Goal: Information Seeking & Learning: Find specific fact

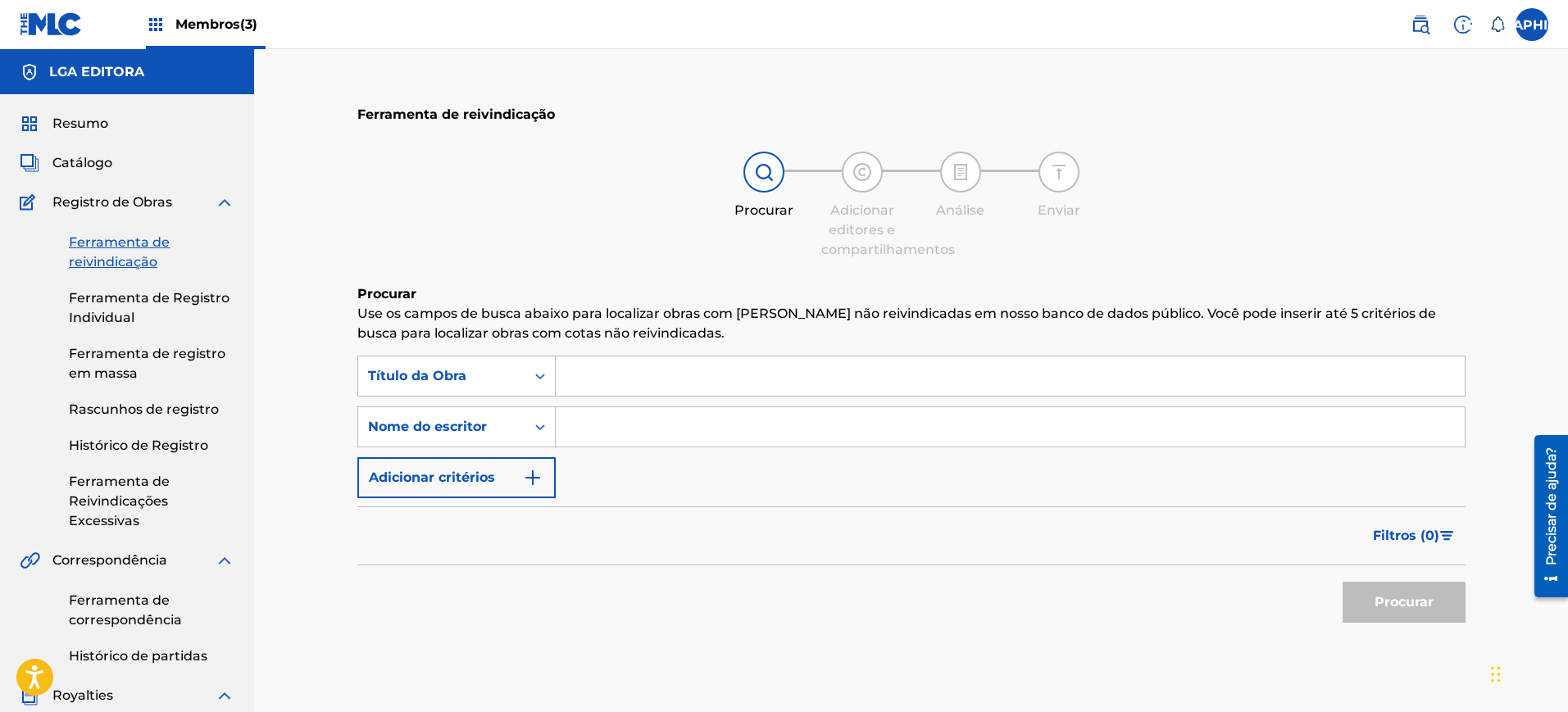
click at [632, 378] on input "Formulário de Pesquisa" at bounding box center [1010, 376] width 909 height 39
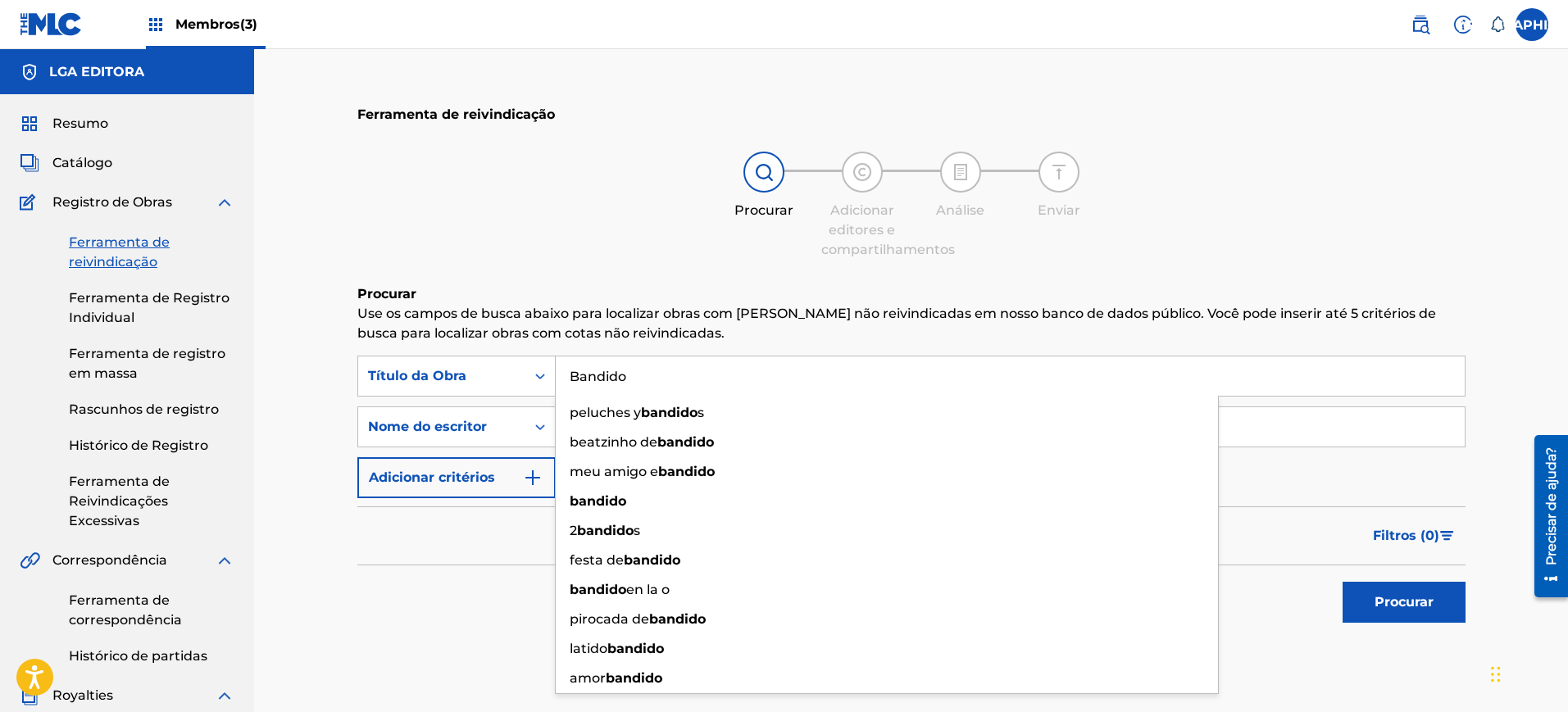
type input "Bandido"
click at [577, 240] on div "Procurar Adicionar editores e compartilhamentos Análise Enviar" at bounding box center [911, 206] width 1108 height 108
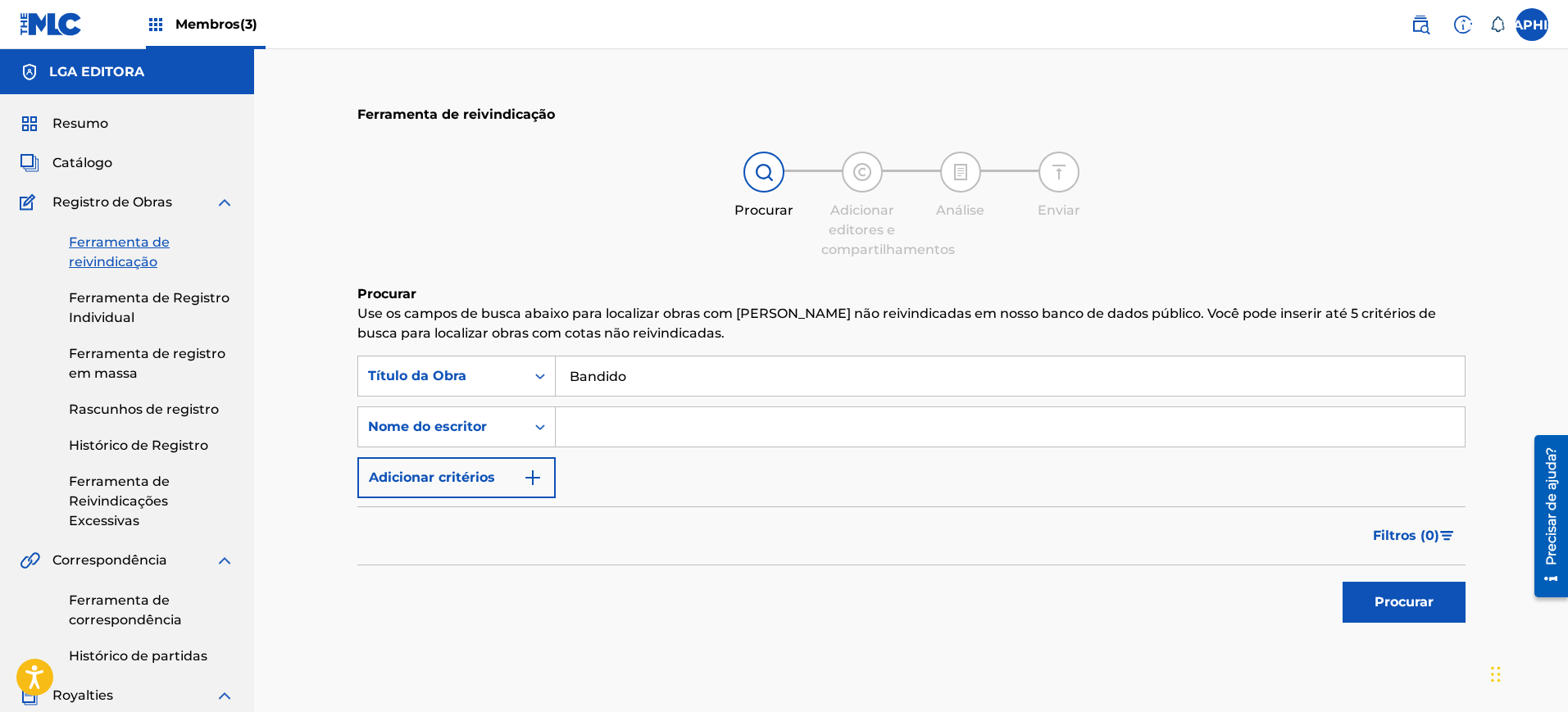
click at [694, 446] on input "Formulário de Pesquisa" at bounding box center [1010, 427] width 909 height 39
type input "[PERSON_NAME]"
click at [1342, 582] on button "Procurar" at bounding box center [1404, 602] width 123 height 41
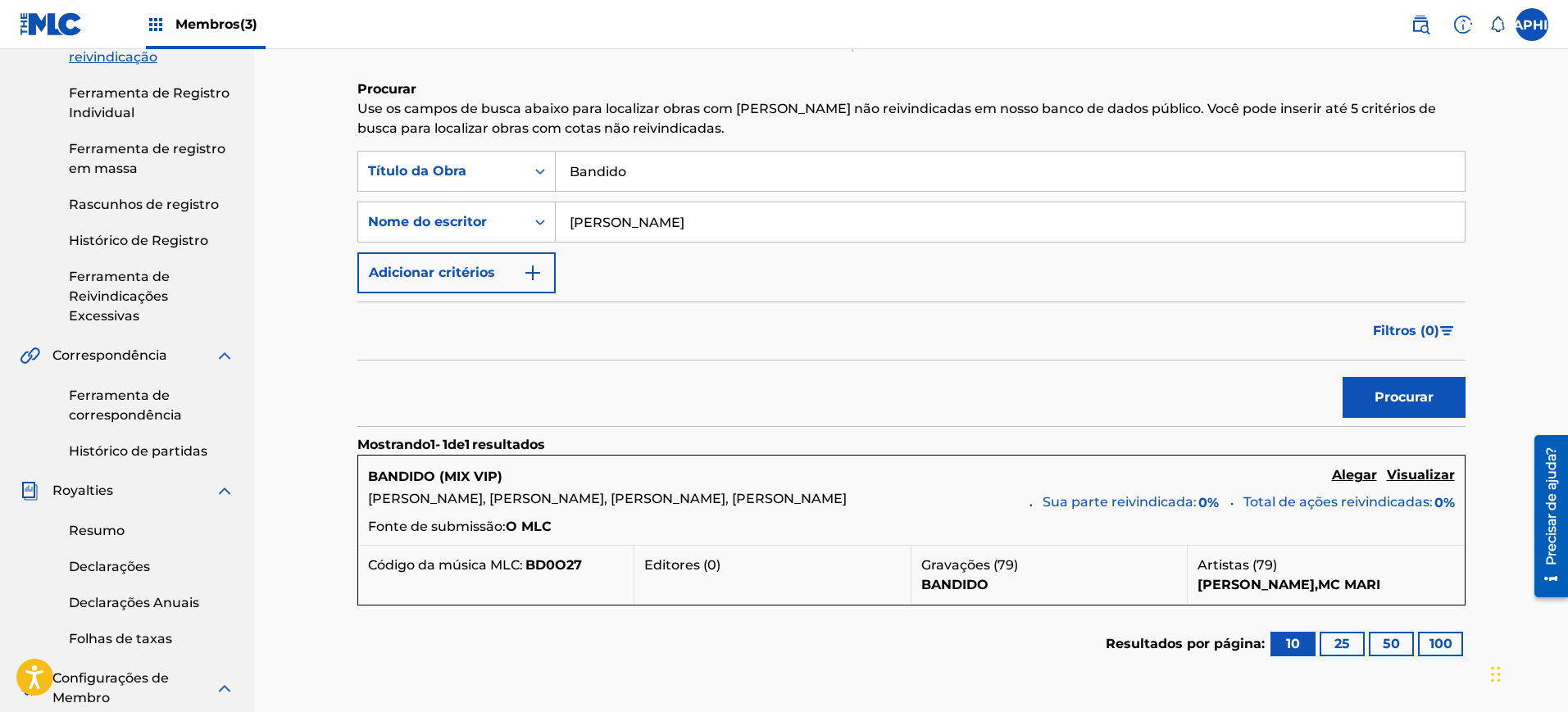
scroll to position [307, 0]
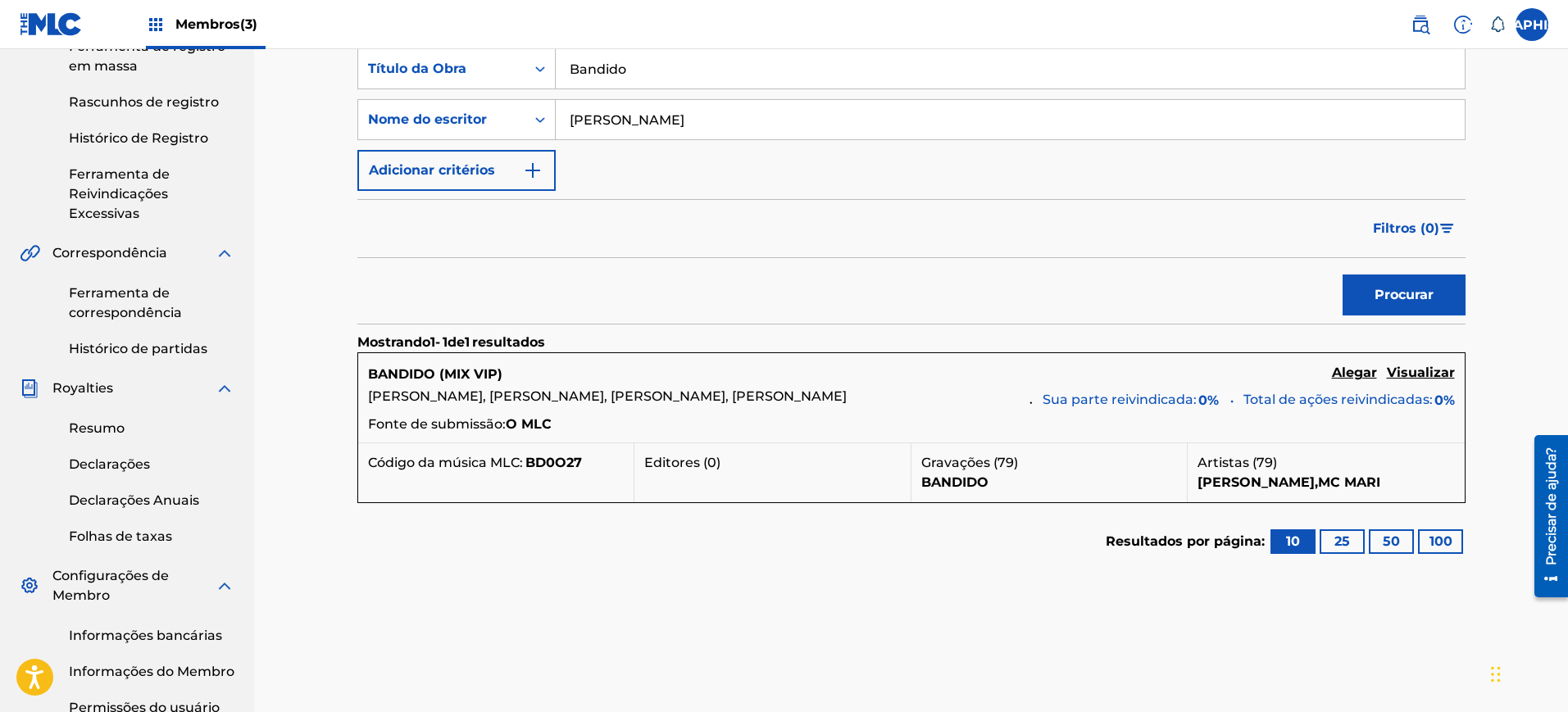
click at [421, 373] on font "BANDIDO (MIX VIP)" at bounding box center [435, 373] width 134 height 16
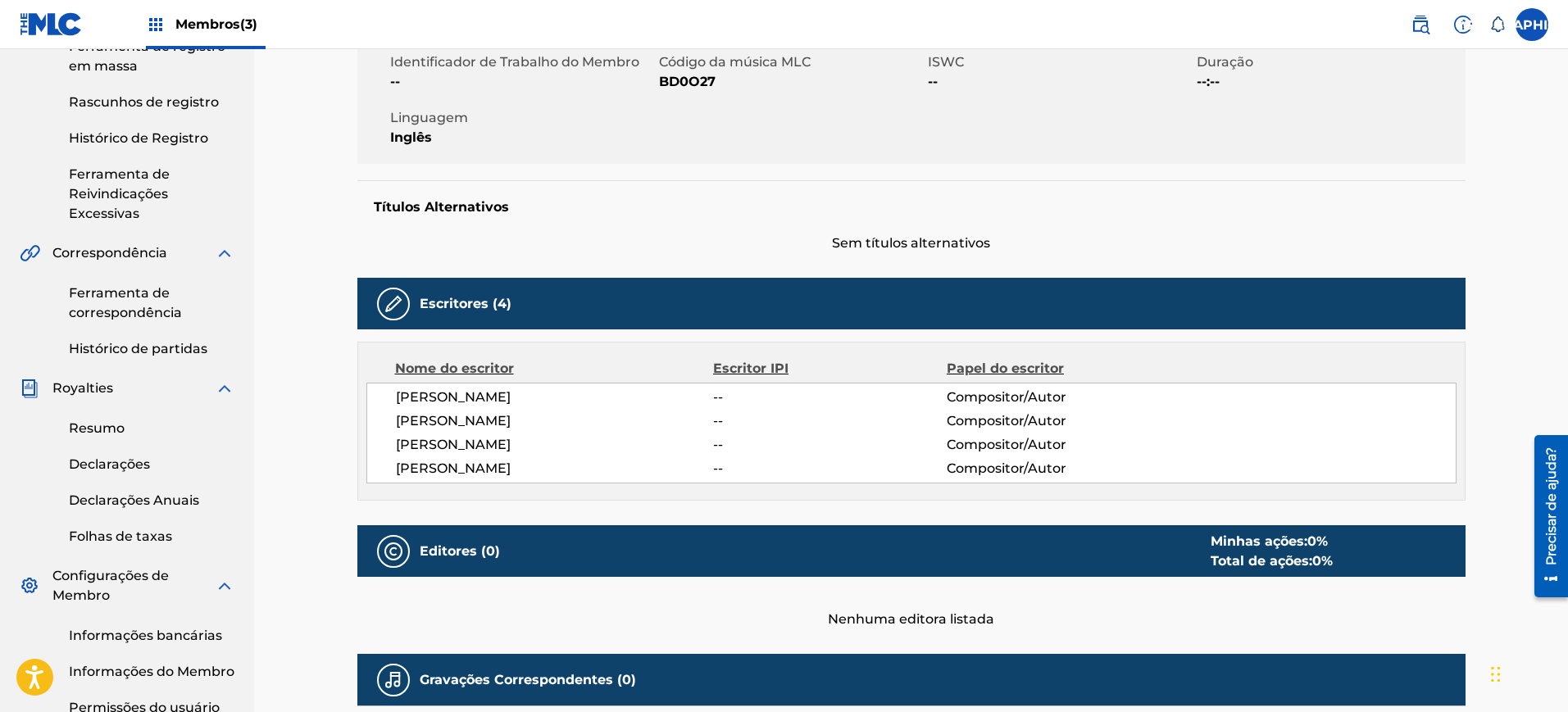
scroll to position [512, 0]
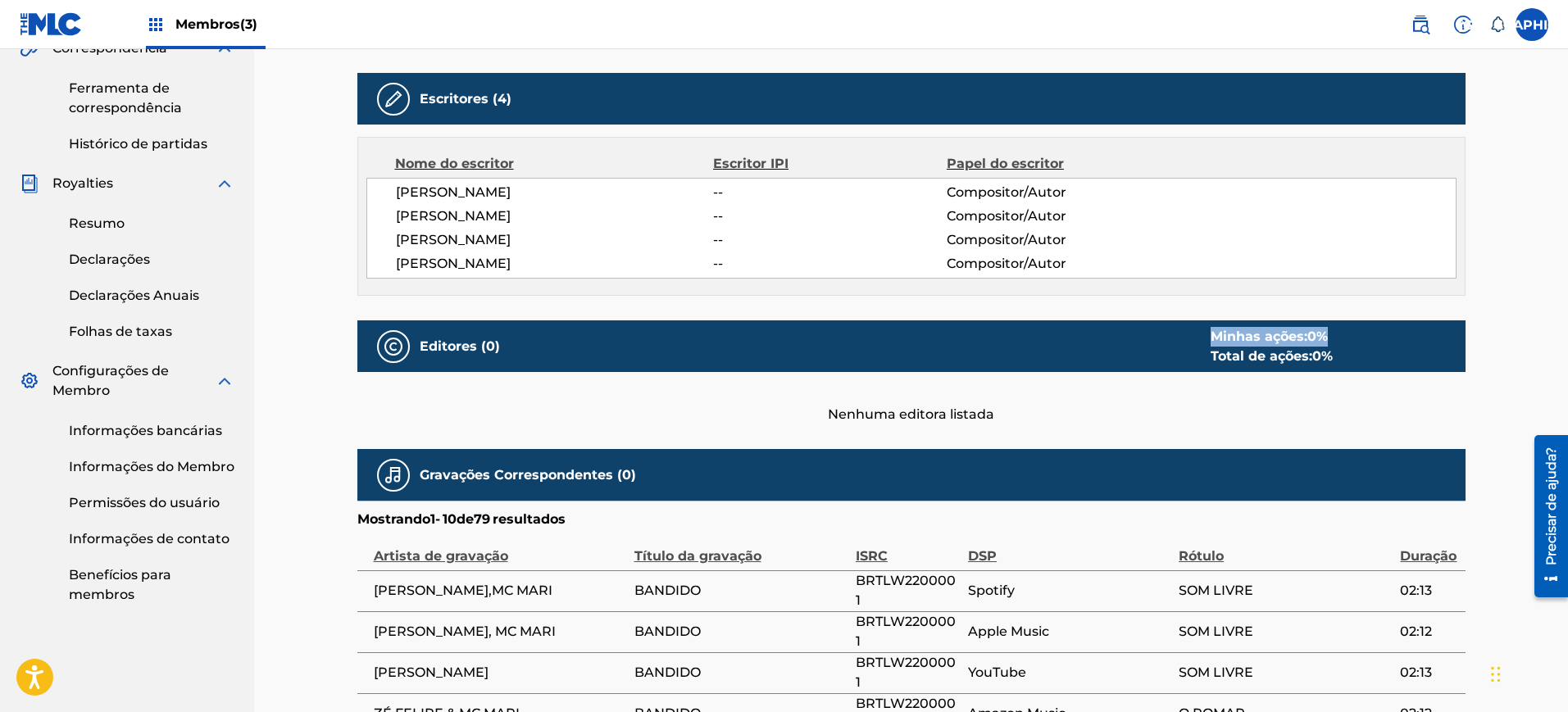
drag, startPoint x: 1253, startPoint y: 338, endPoint x: 1366, endPoint y: 341, distance: 113.0
click at [1366, 341] on div "Minhas ações: 0 % Total de ações: 0 %" at bounding box center [1321, 346] width 255 height 39
click at [1247, 382] on div "Nenhuma editora listada" at bounding box center [911, 398] width 1108 height 52
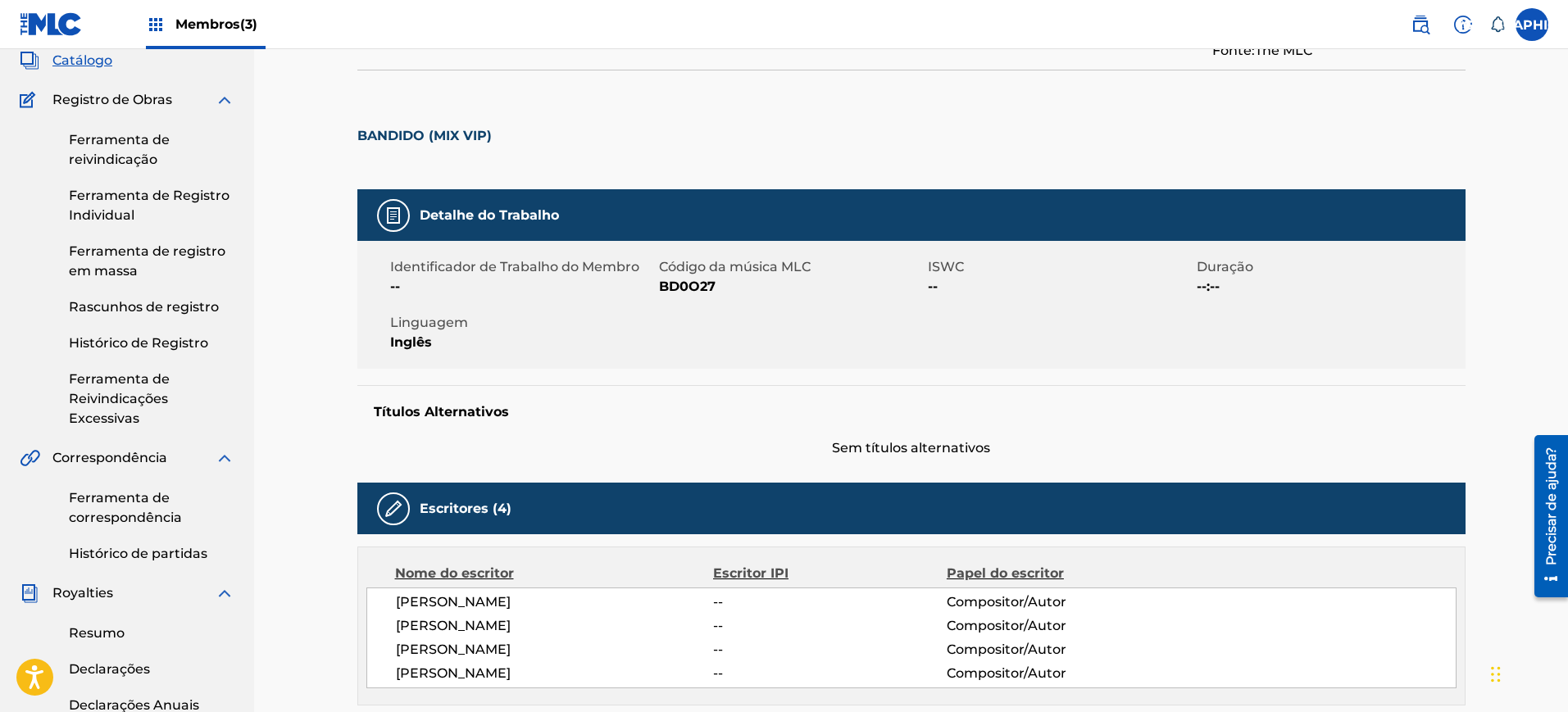
scroll to position [0, 0]
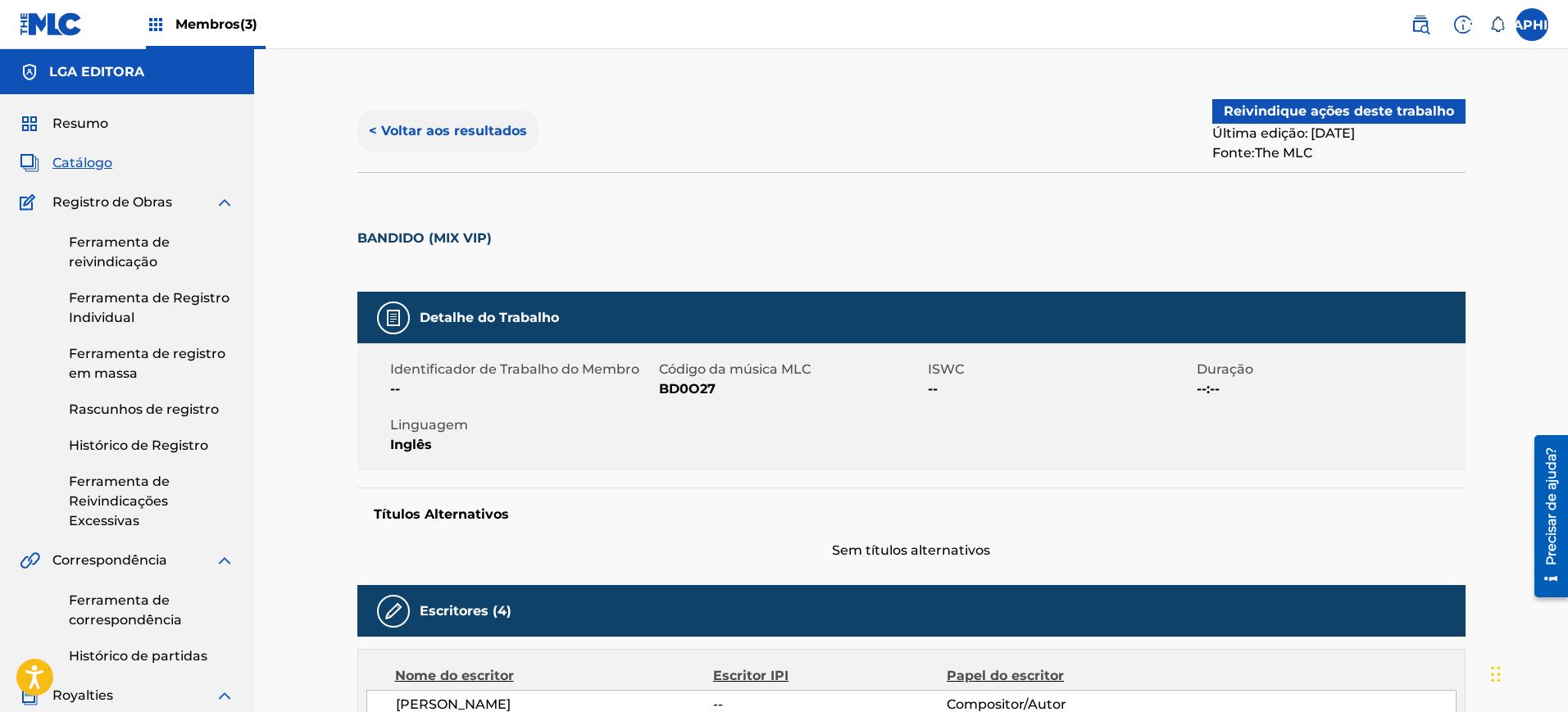
click at [491, 124] on font "< Voltar aos resultados" at bounding box center [448, 130] width 158 height 16
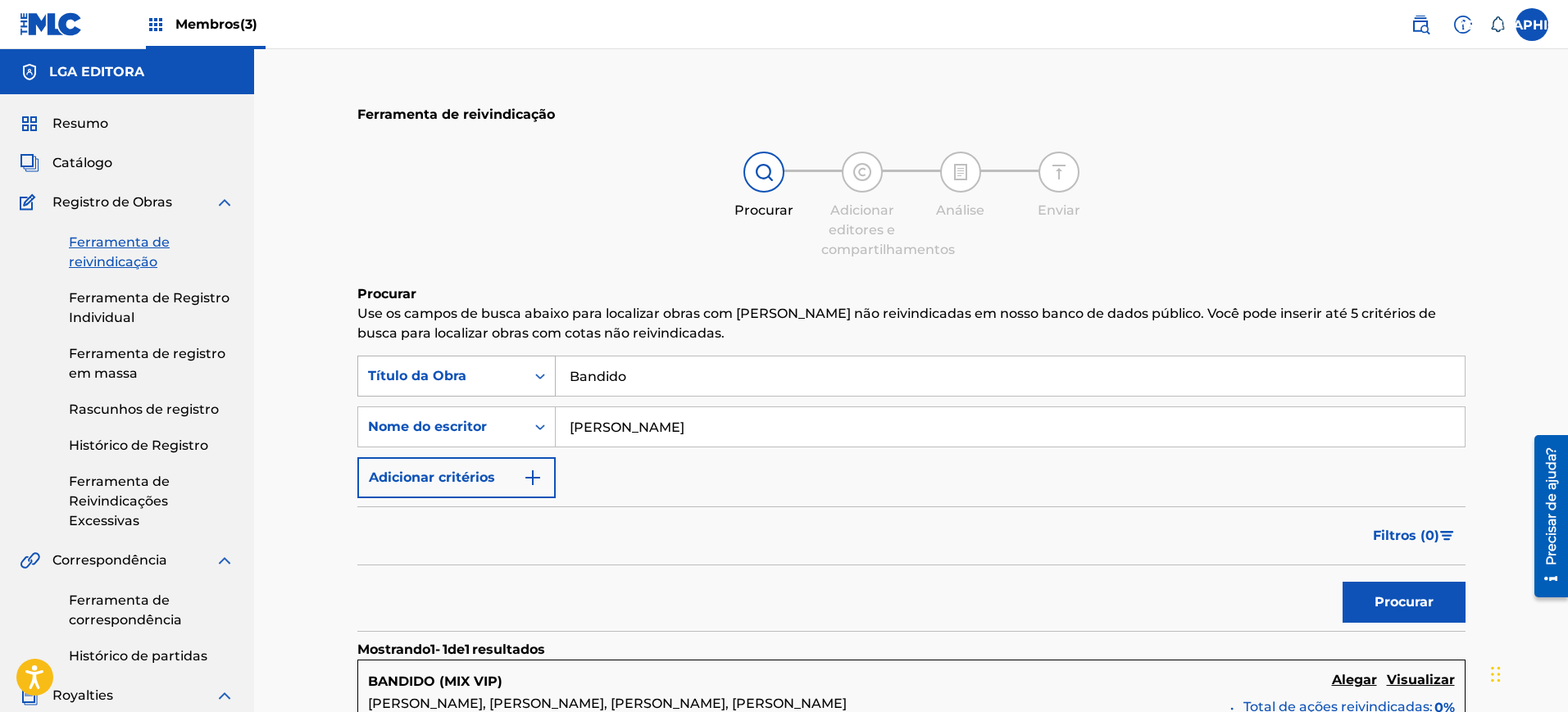
drag, startPoint x: 543, startPoint y: 376, endPoint x: 481, endPoint y: 376, distance: 62.0
click at [481, 376] on div "PesquisarComCritériosf4750faa-1047-4c9d-89ea-fa598ccc56c5 Título da Obra Bandido" at bounding box center [911, 376] width 1108 height 41
type input "Voce me conquistou"
click at [1342, 582] on button "Procurar" at bounding box center [1404, 602] width 123 height 41
drag, startPoint x: 699, startPoint y: 428, endPoint x: 533, endPoint y: 427, distance: 166.0
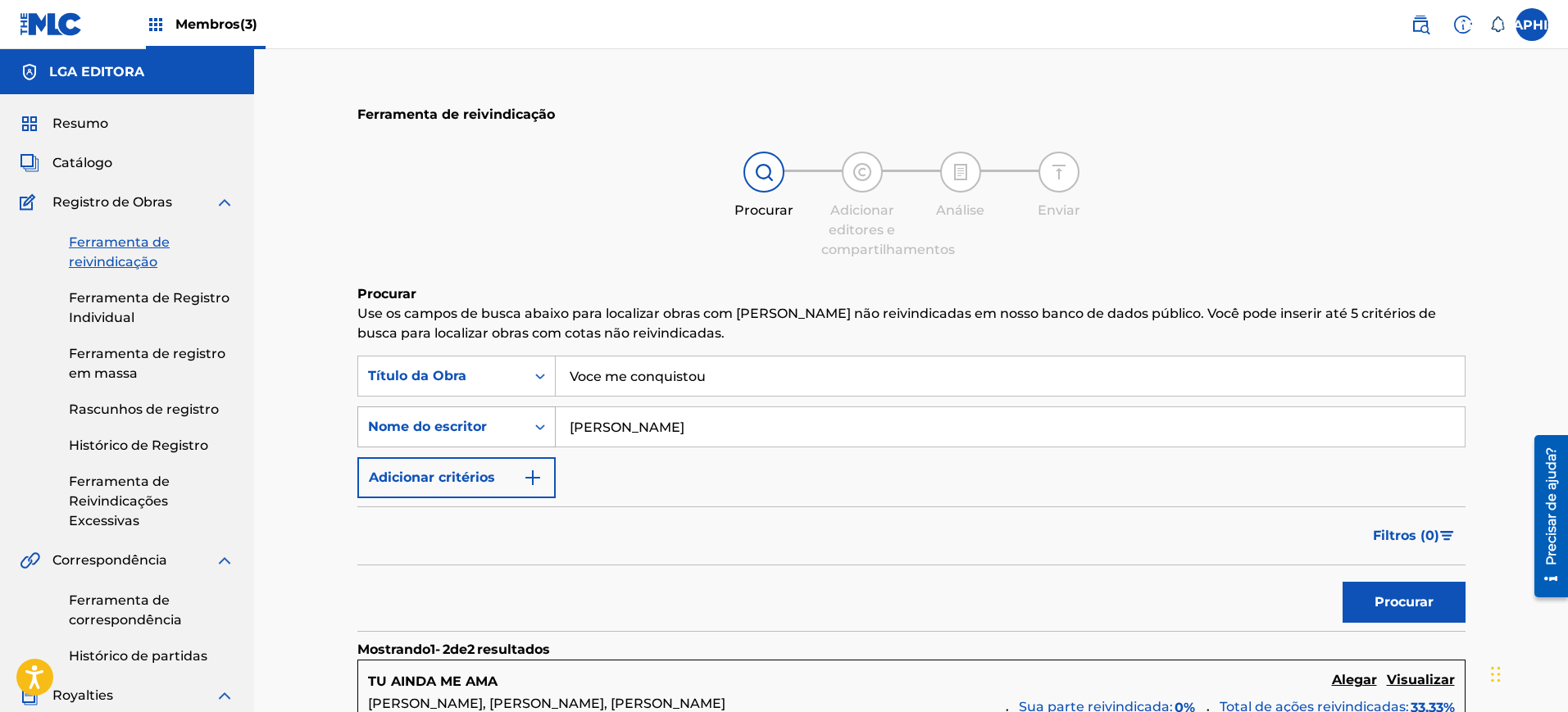
click at [533, 427] on div "PesquisarComCritériosf0d5f743-b506-43f2-b03b-b9d8a5d35422 Nome do escritor [PER…" at bounding box center [911, 427] width 1108 height 41
click at [1342, 582] on button "Procurar" at bounding box center [1404, 602] width 123 height 41
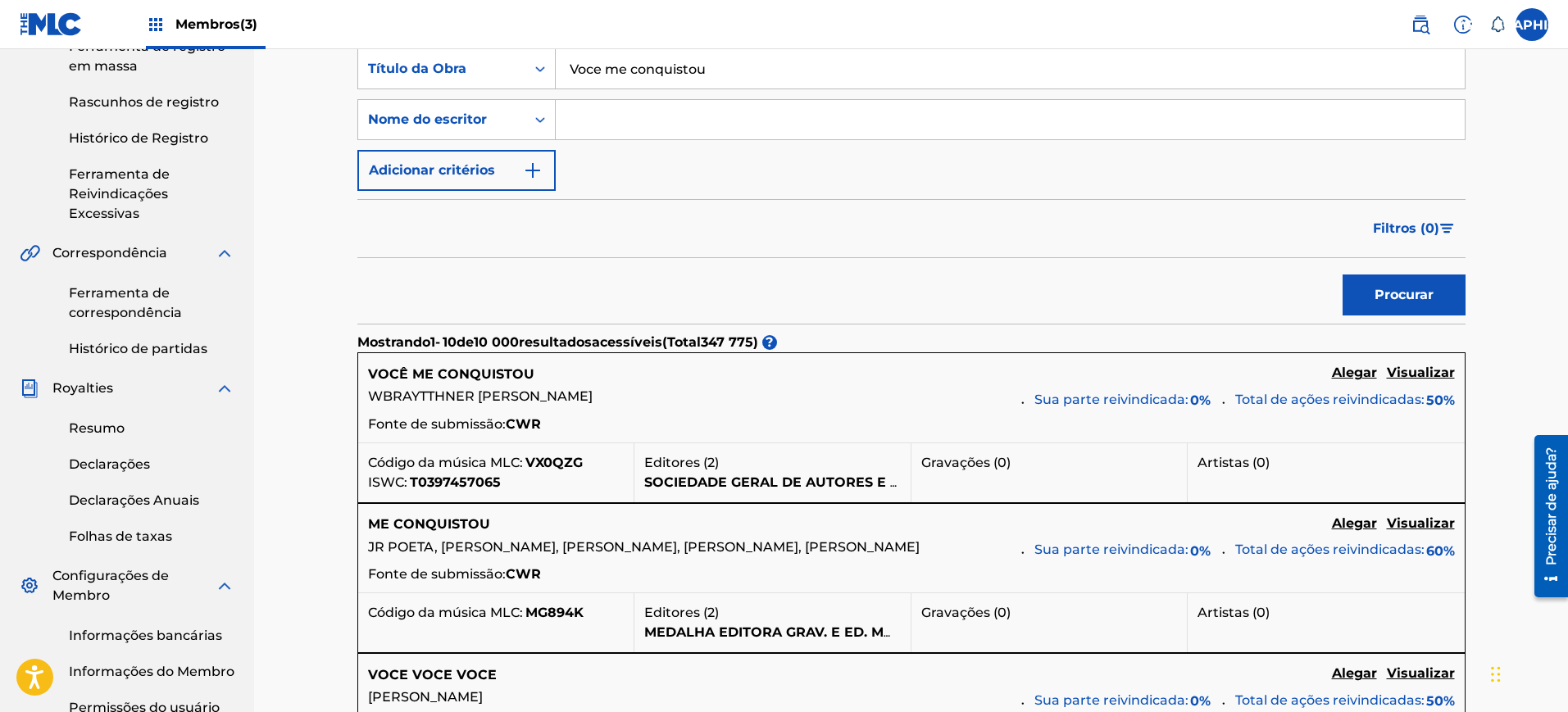
scroll to position [103, 0]
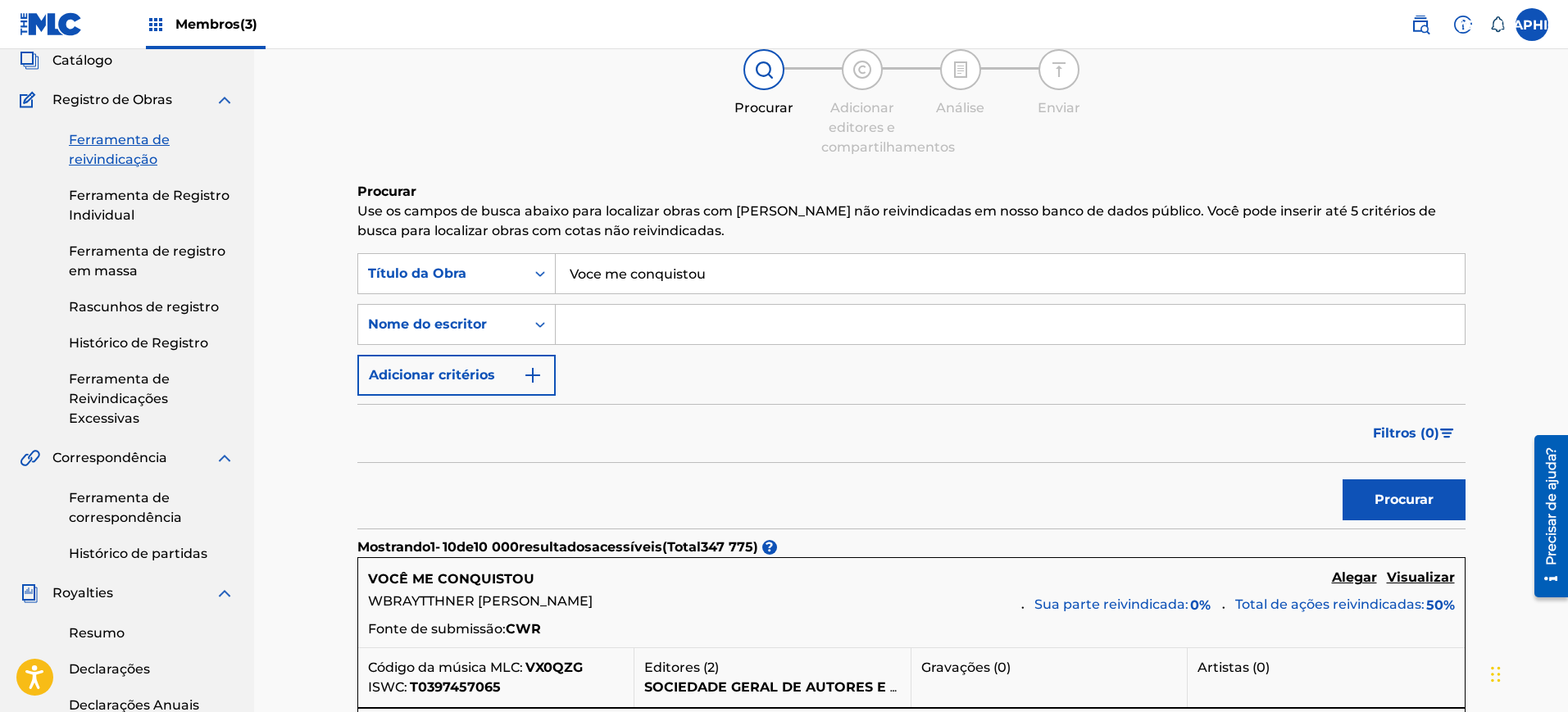
click at [636, 339] on input "Formulário de Pesquisa" at bounding box center [1010, 324] width 909 height 39
paste input "Hytallo Paulo"
type input "Hytallo Paulo"
click at [1342, 480] on button "Procurar" at bounding box center [1404, 500] width 123 height 41
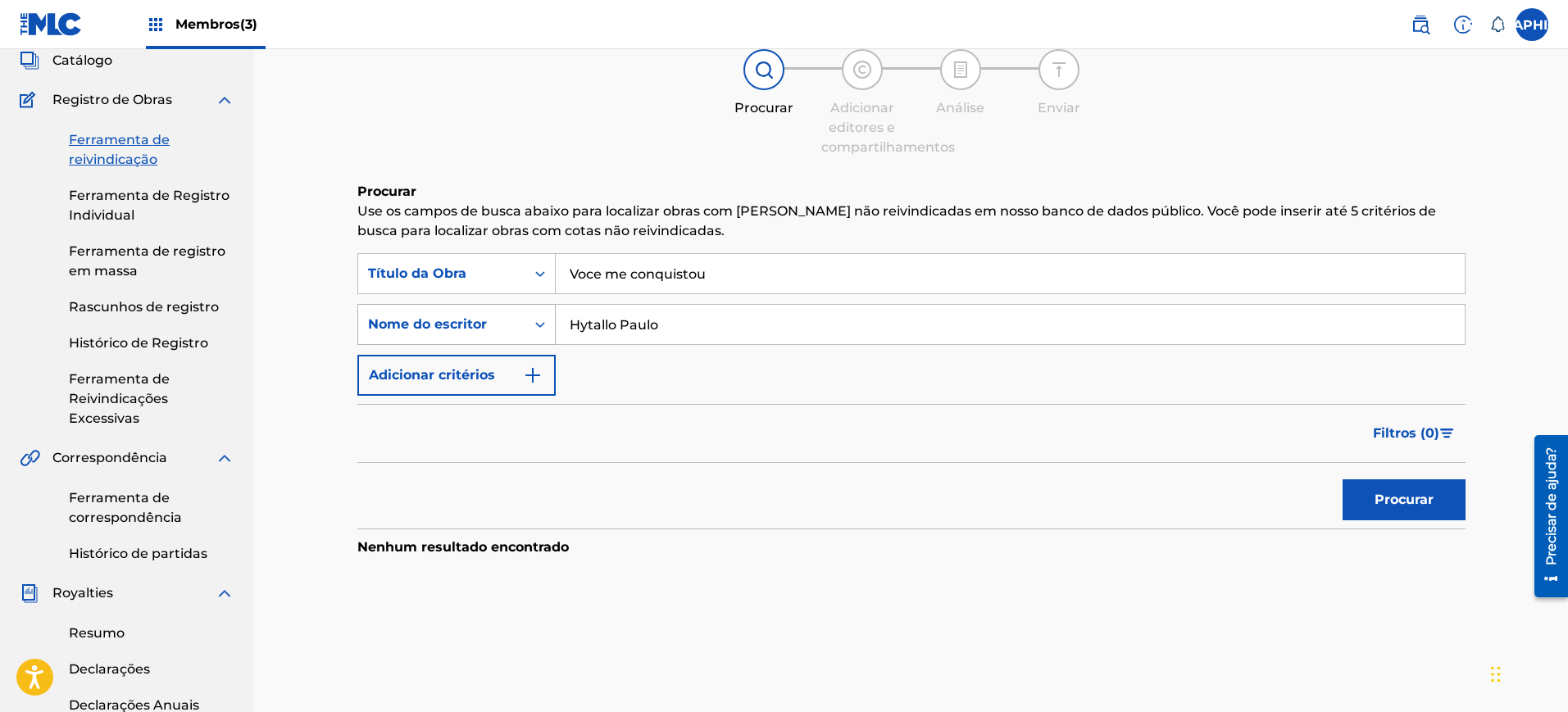
click at [506, 333] on div "PesquisarComCritériosf0d5f743-b506-43f2-b03b-b9d8a5d35422 Nome do escritor [PER…" at bounding box center [911, 324] width 1108 height 41
click at [1342, 480] on button "Procurar" at bounding box center [1404, 500] width 123 height 41
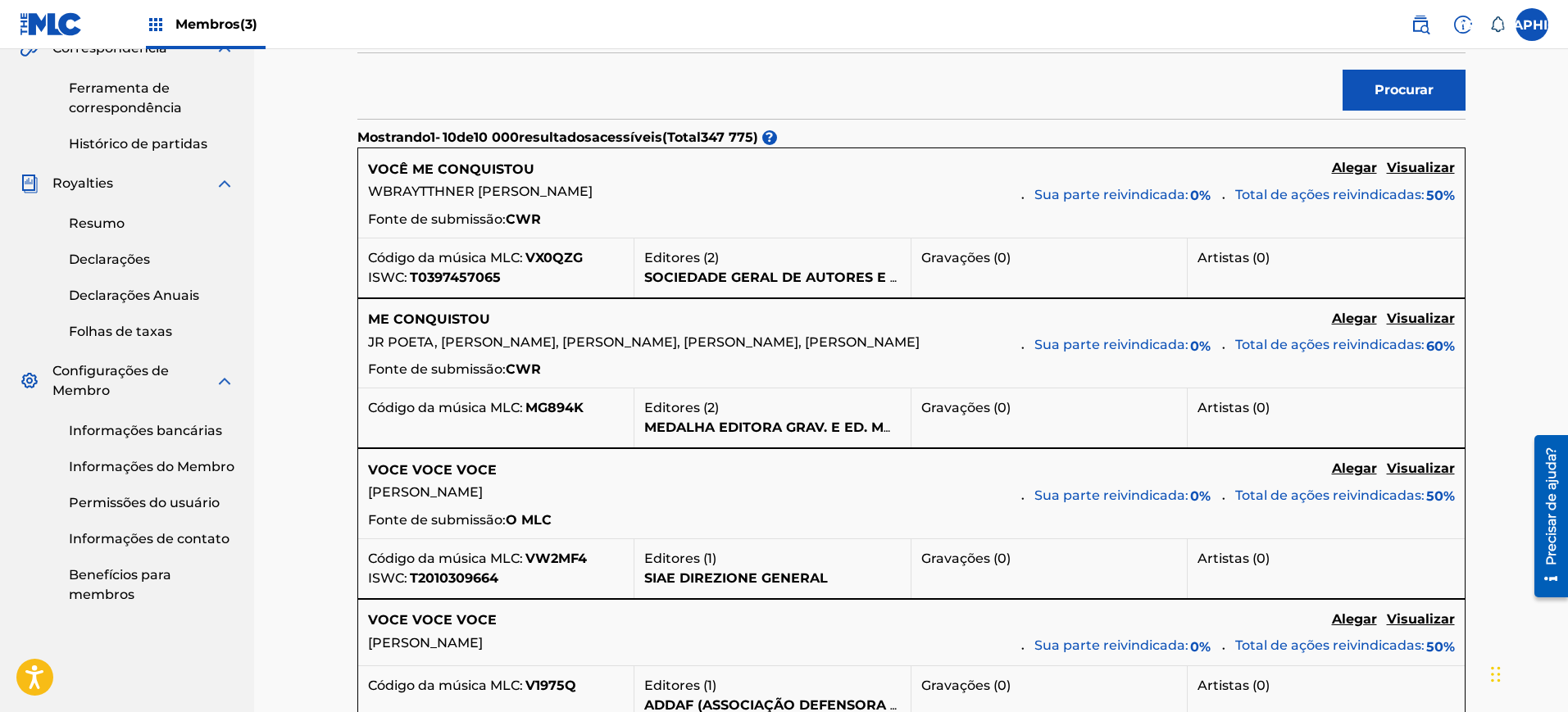
scroll to position [0, 0]
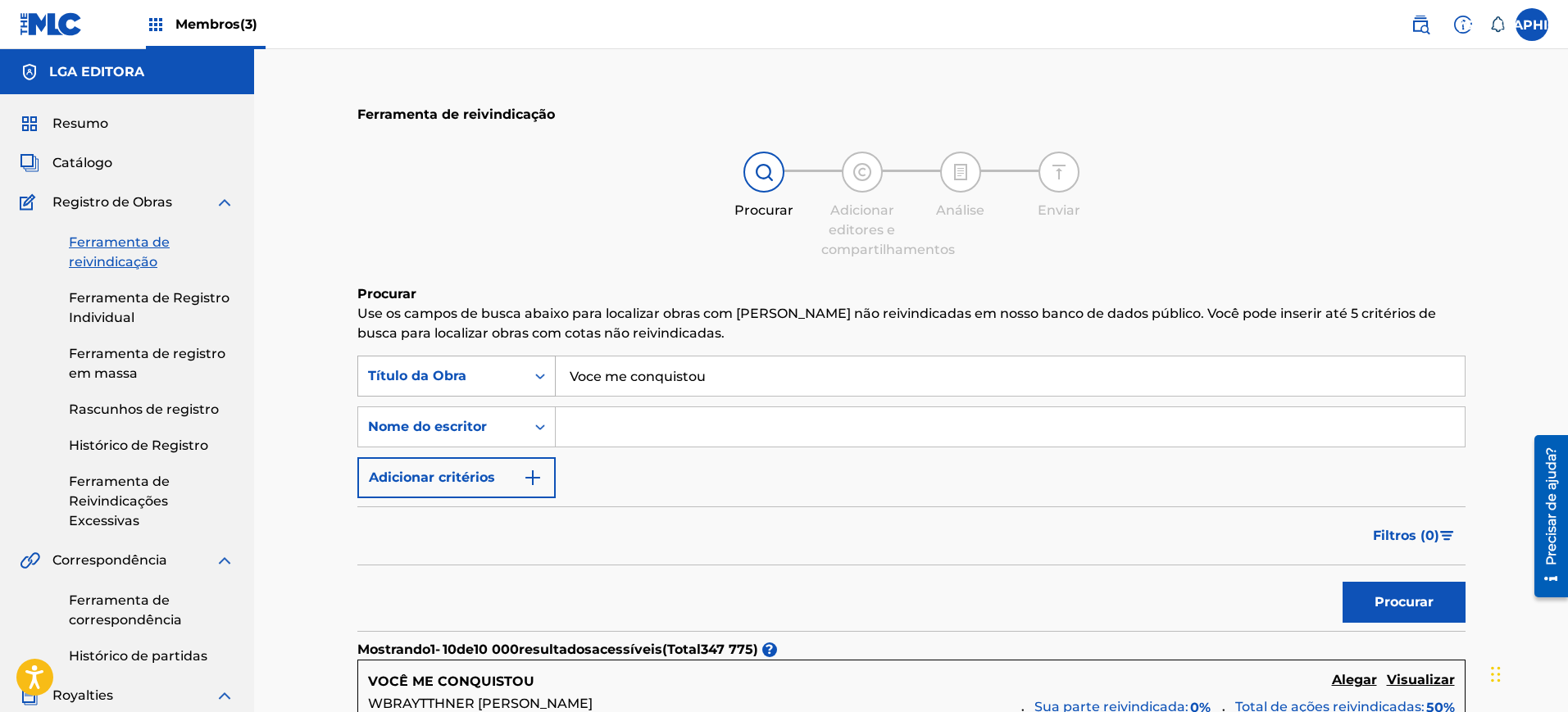
drag, startPoint x: 724, startPoint y: 362, endPoint x: 414, endPoint y: 368, distance: 310.1
click at [414, 368] on div "PesquisarComCritériosf4750faa-1047-4c9d-89ea-fa598ccc56c5 Título da Obra Voce m…" at bounding box center [911, 376] width 1108 height 41
type input "Senta Daquele jeito"
click at [1342, 582] on button "Procurar" at bounding box center [1404, 602] width 123 height 41
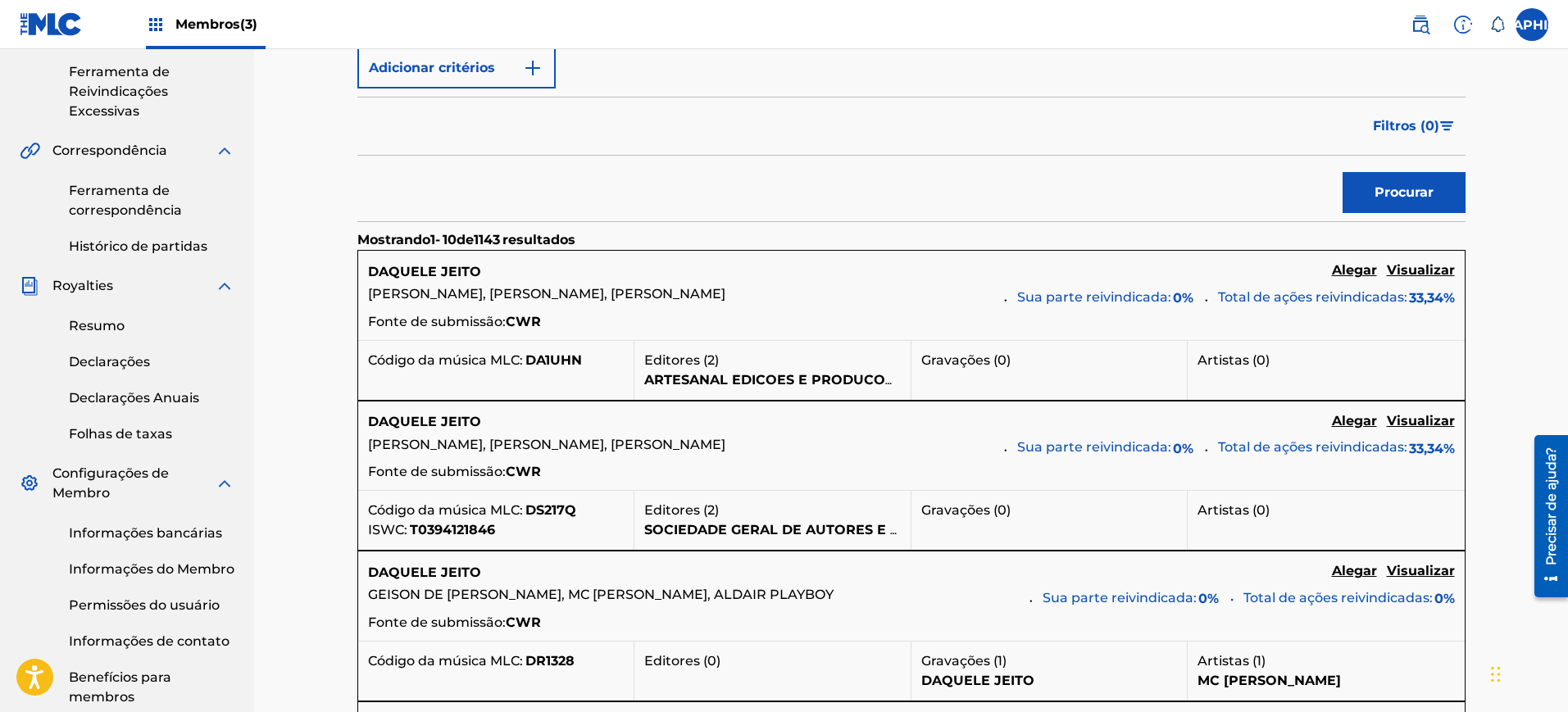
scroll to position [103, 0]
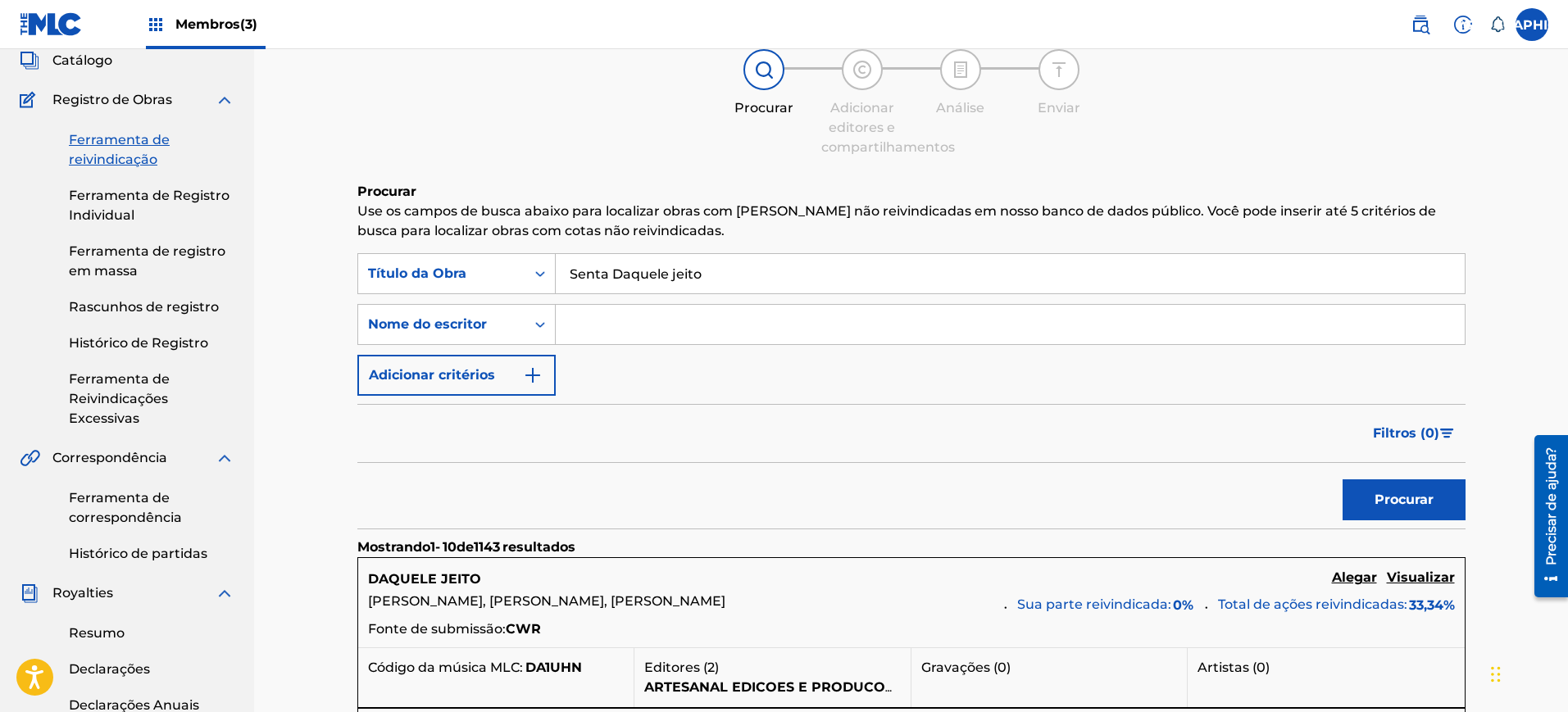
click at [646, 330] on input "Formulário de Pesquisa" at bounding box center [1010, 324] width 909 height 39
paste input "Hytallo Paulo"
click at [1342, 480] on button "Procurar" at bounding box center [1404, 500] width 123 height 41
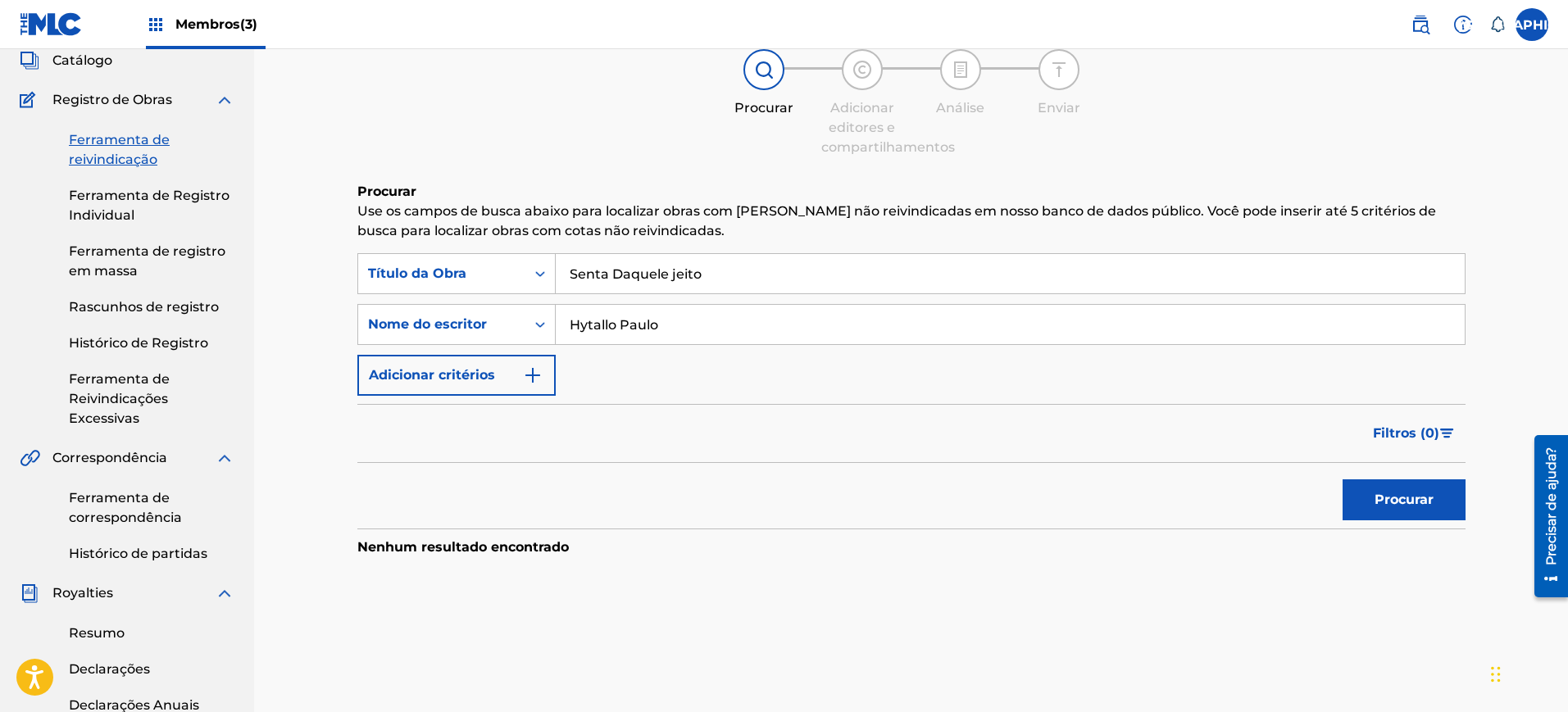
click at [684, 338] on input "Hytallo Paulo" at bounding box center [1010, 324] width 909 height 39
drag, startPoint x: 672, startPoint y: 330, endPoint x: 723, endPoint y: 330, distance: 51.0
click at [723, 330] on input "Hytallo Paulo" at bounding box center [1010, 324] width 909 height 39
click at [582, 326] on input "Hytallo Paulo" at bounding box center [1010, 324] width 909 height 39
click at [1342, 480] on button "Procurar" at bounding box center [1404, 500] width 123 height 41
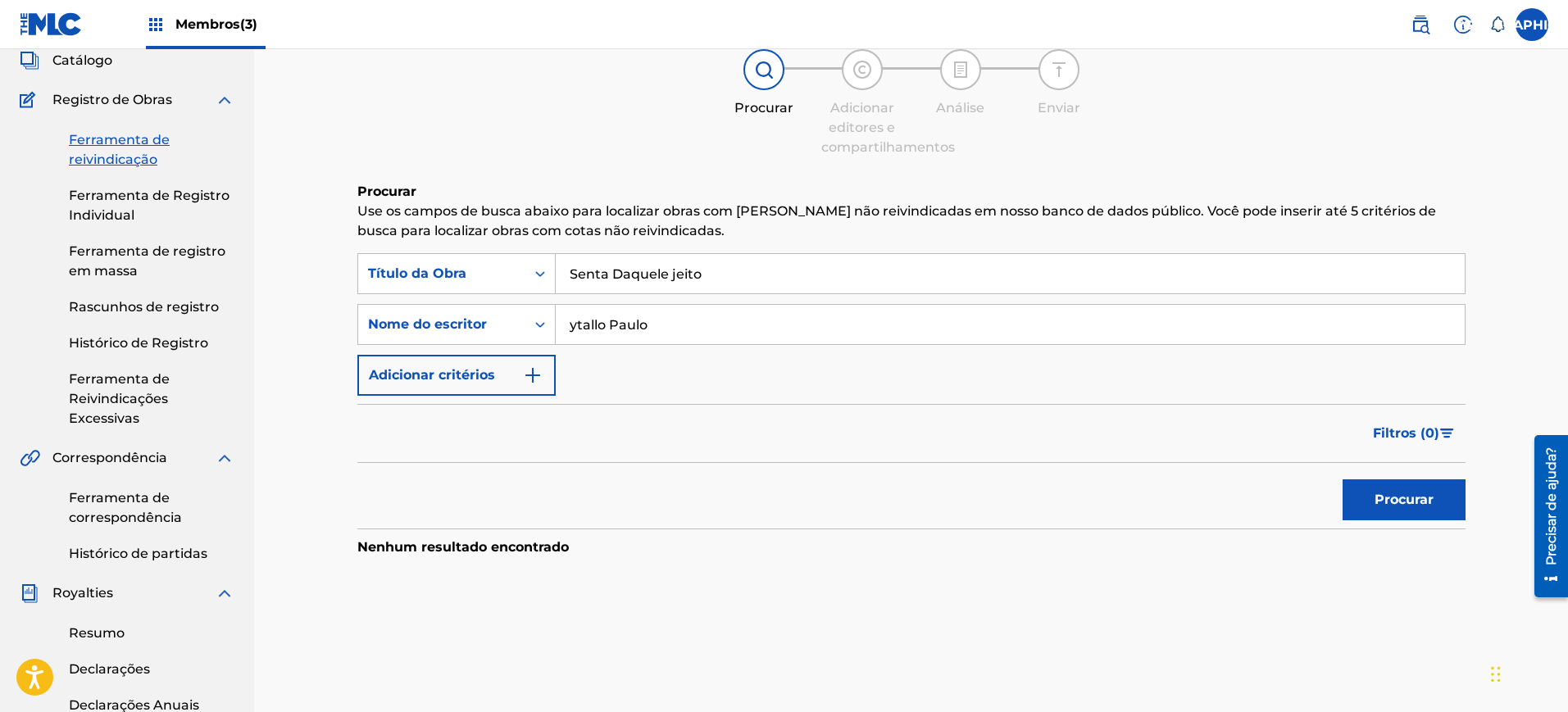
click at [590, 329] on input "ytallo Paulo" at bounding box center [1010, 324] width 909 height 39
type input "ytalo Paulo"
click at [1342, 480] on button "Procurar" at bounding box center [1404, 500] width 123 height 41
drag, startPoint x: 620, startPoint y: 319, endPoint x: 481, endPoint y: 326, distance: 139.2
click at [481, 326] on div "PesquisarComCritériosf0d5f743-b506-43f2-b03b-b9d8a5d35422 Nome do escritor ytal…" at bounding box center [911, 324] width 1108 height 41
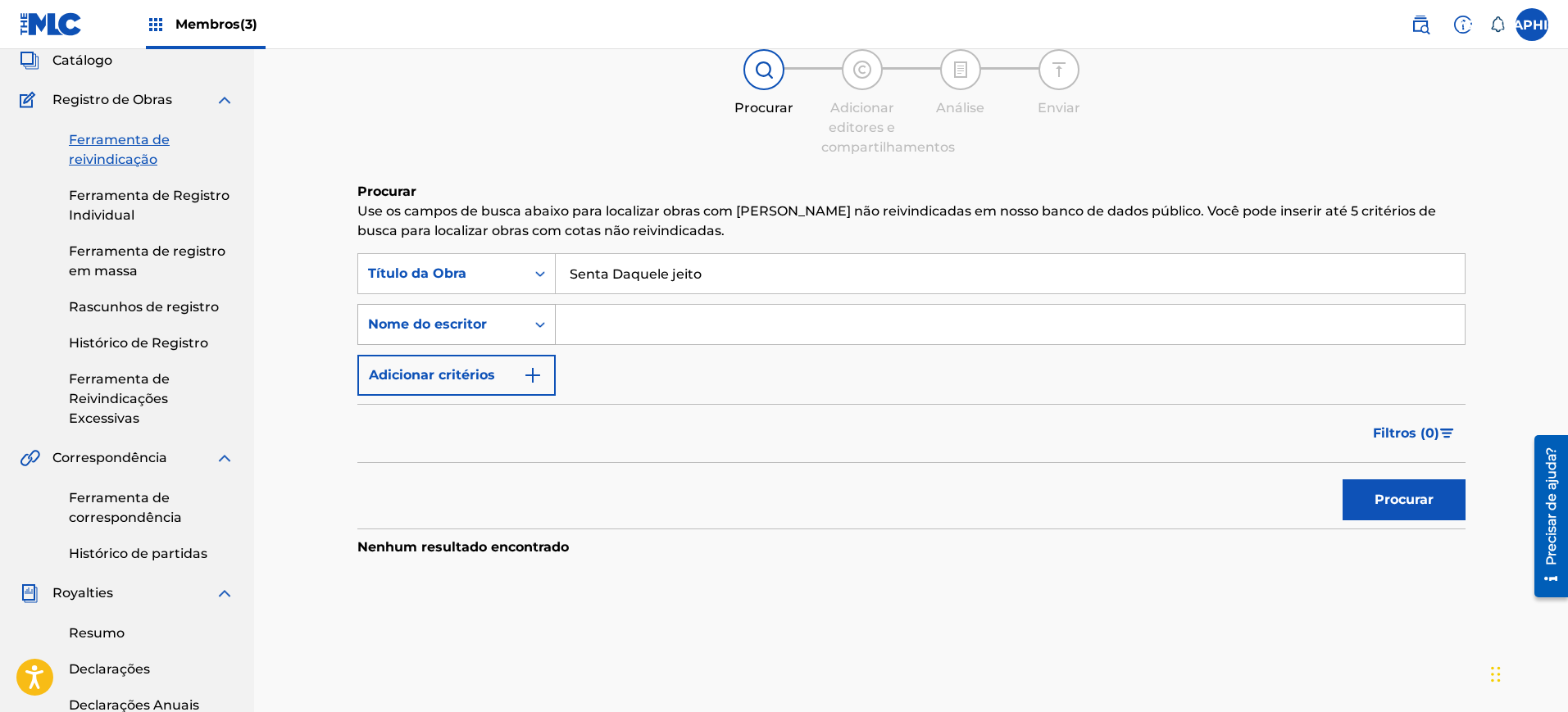
click at [1342, 480] on button "Procurar" at bounding box center [1404, 500] width 123 height 41
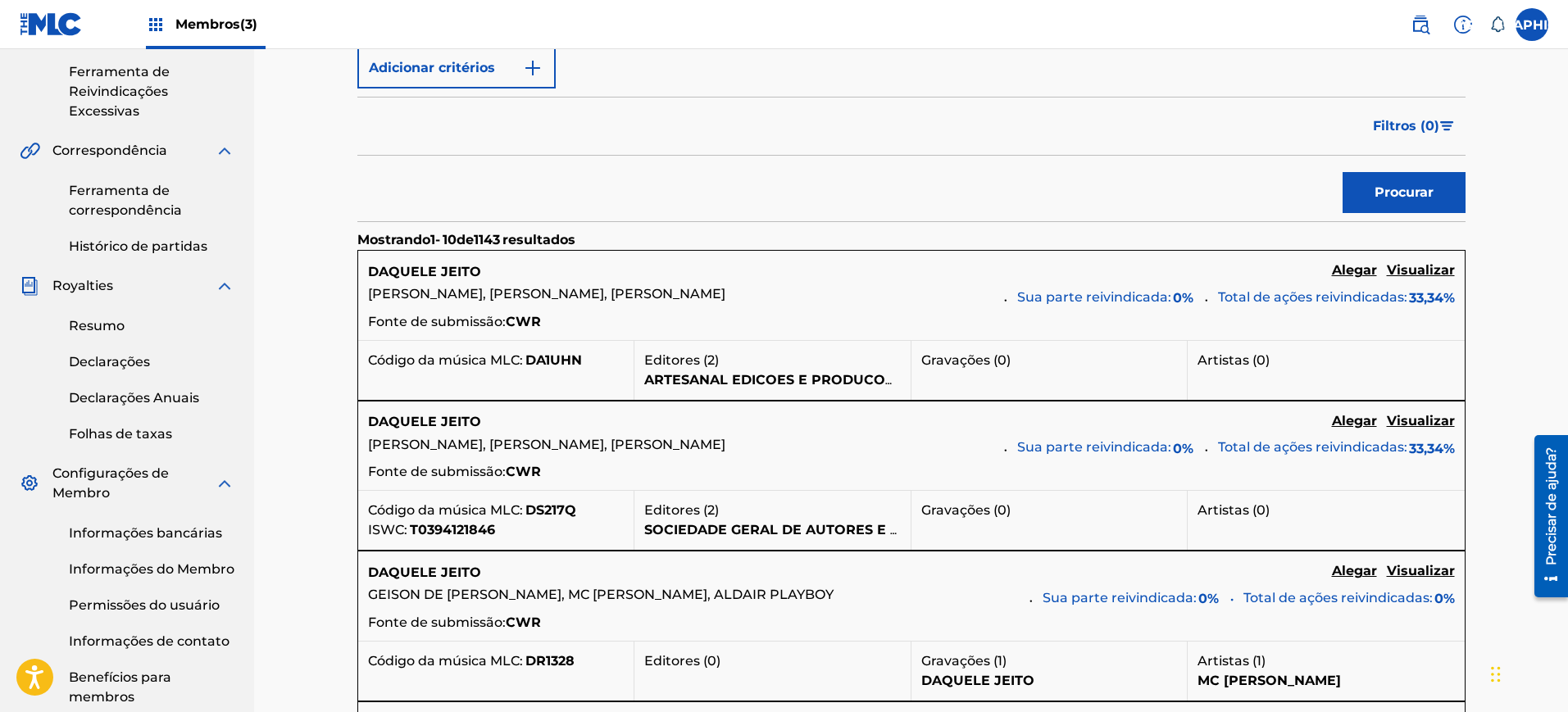
scroll to position [0, 0]
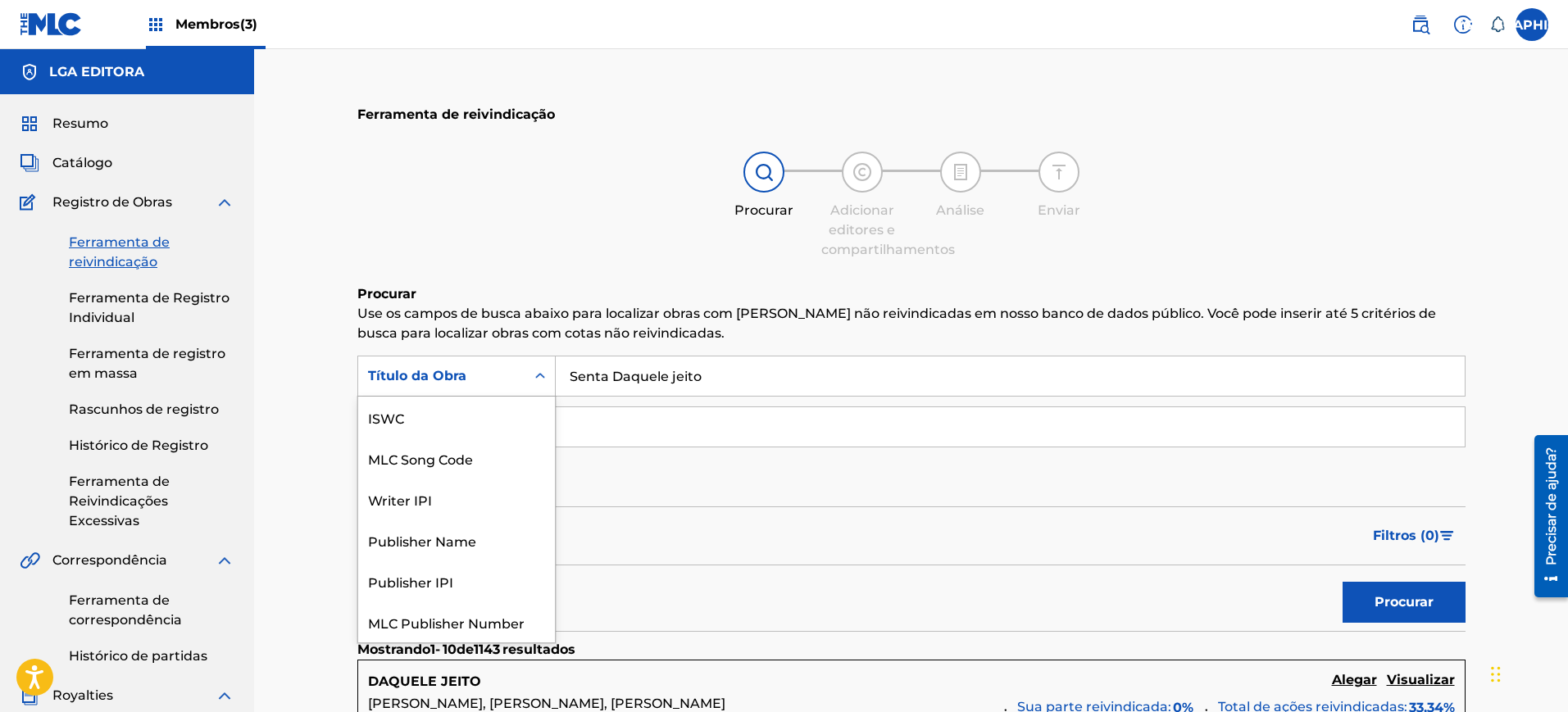
click at [503, 381] on div "Título da Obra" at bounding box center [441, 375] width 148 height 19
click at [457, 422] on div "ISWC" at bounding box center [456, 417] width 196 height 41
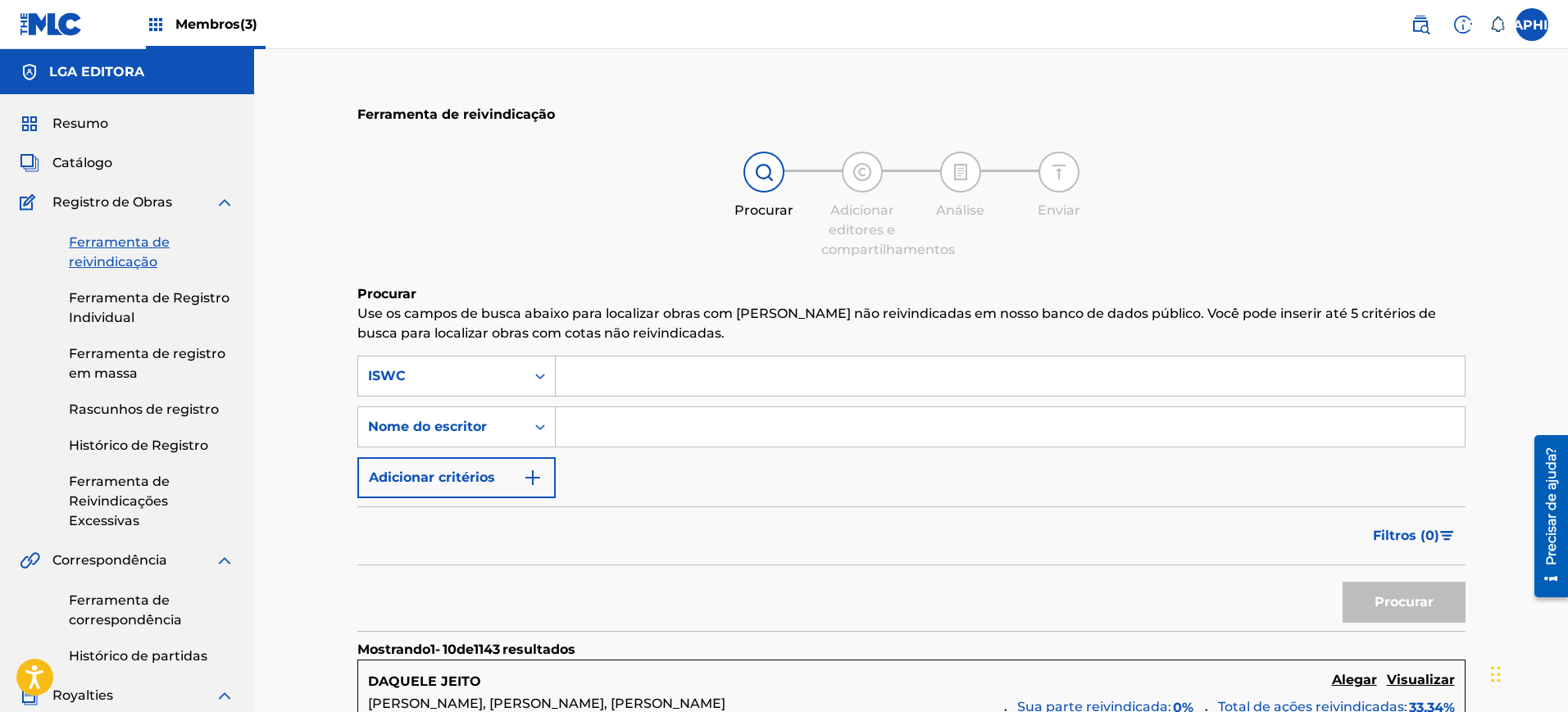
click at [712, 379] on input "Formulário de Pesquisa" at bounding box center [1010, 376] width 909 height 39
click at [725, 384] on input "Formulário de Pesquisa" at bounding box center [1010, 376] width 909 height 39
paste input "T-324.826.983-8"
click at [1379, 595] on font "Procurar" at bounding box center [1404, 602] width 59 height 16
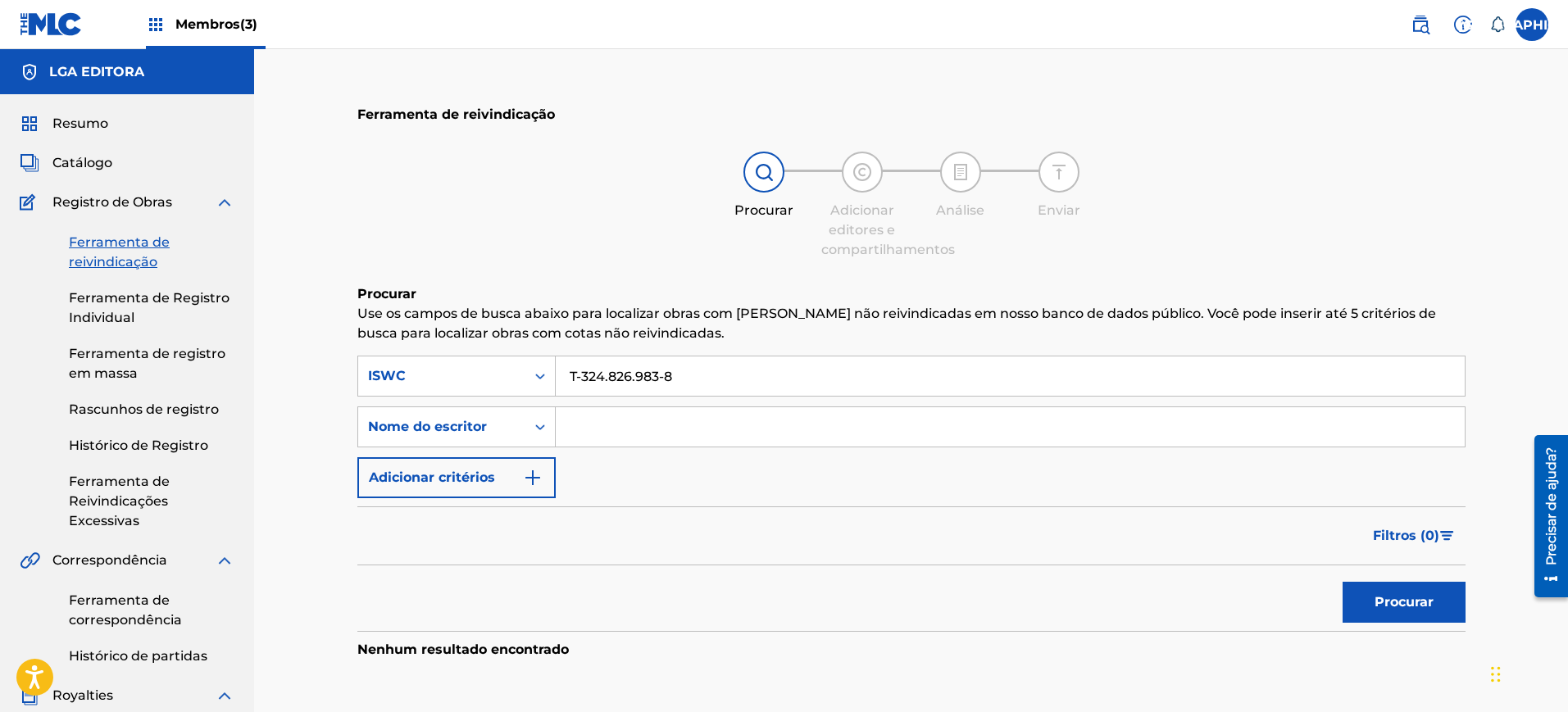
click at [707, 374] on input "T-324.826.983-8" at bounding box center [1010, 376] width 909 height 39
paste input "61-2"
click at [1385, 602] on font "Procurar" at bounding box center [1404, 602] width 59 height 16
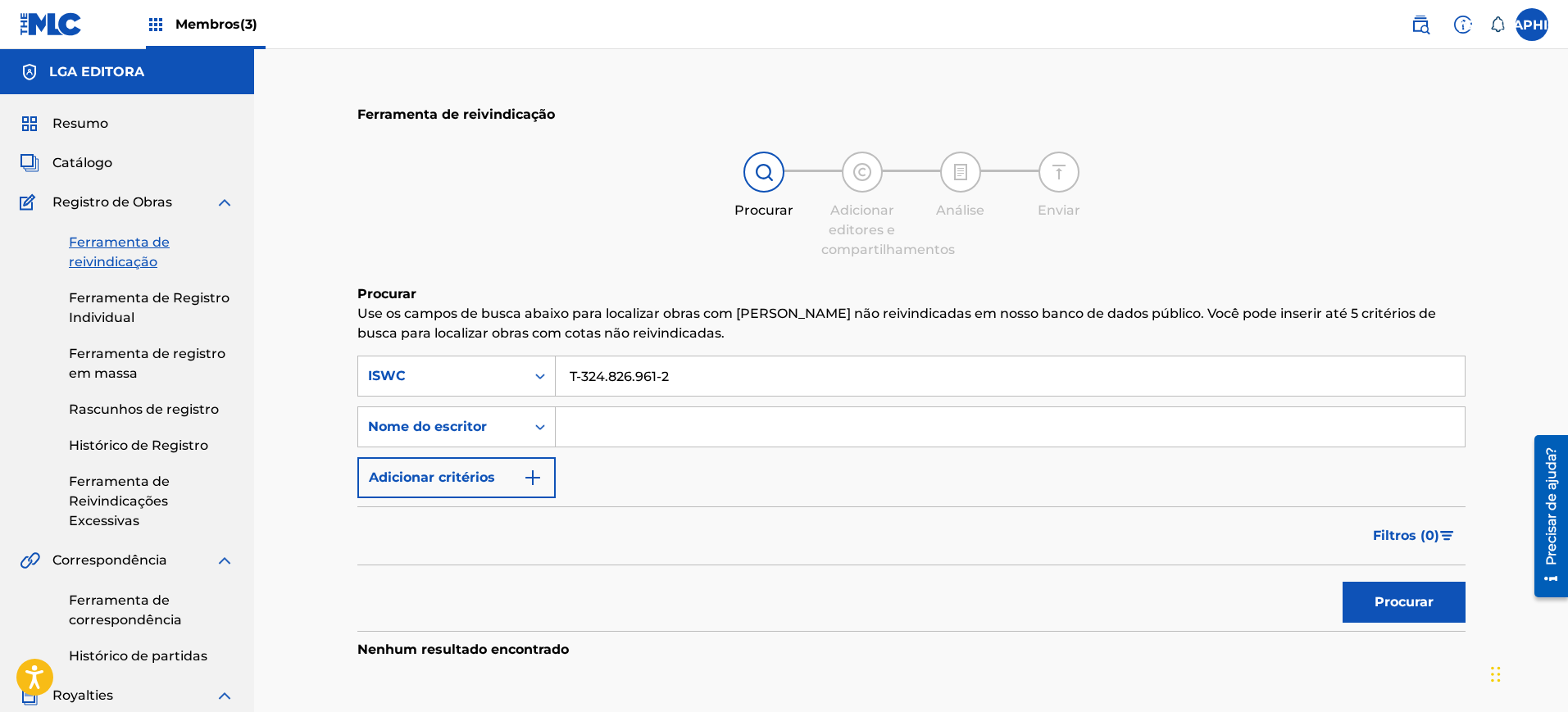
scroll to position [103, 0]
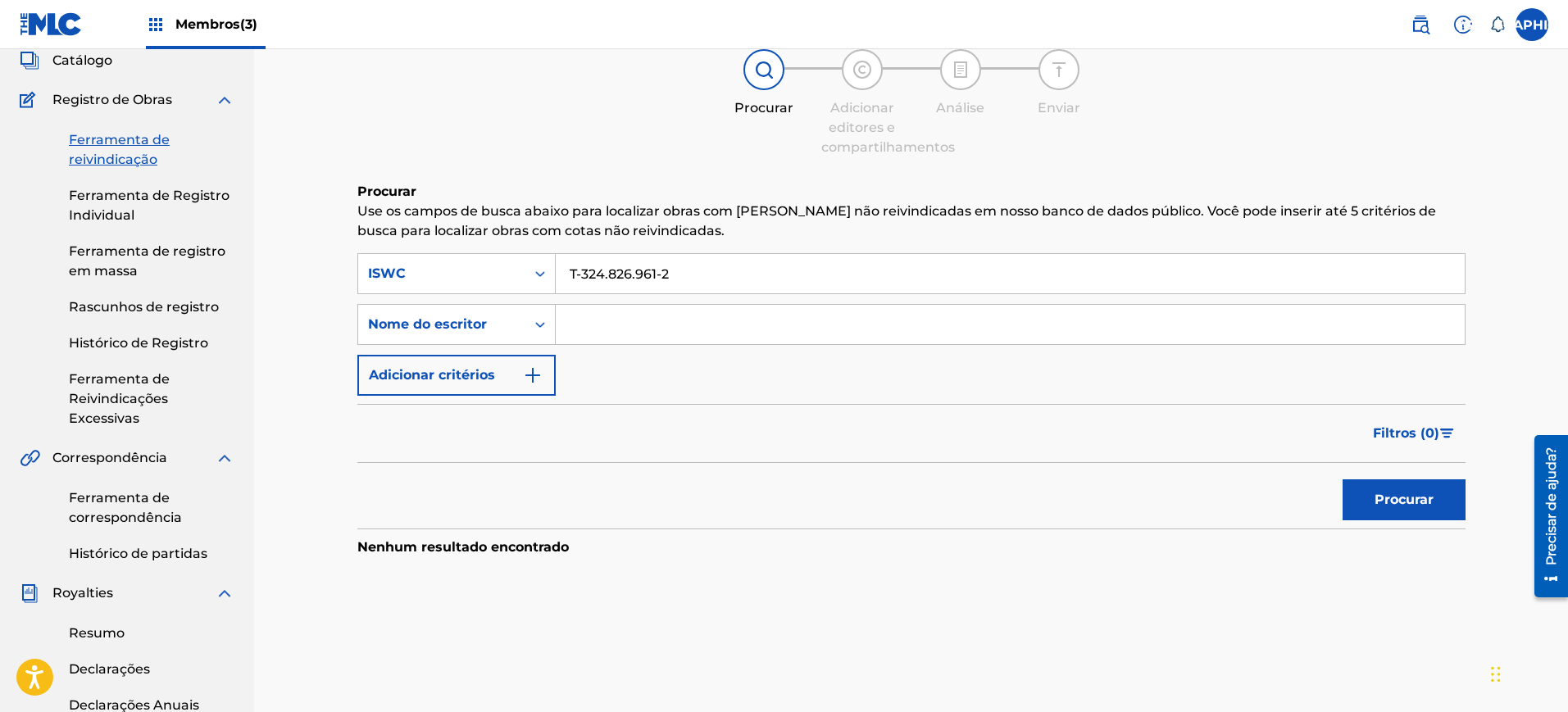
click at [579, 273] on input "T-324.826.961-2" at bounding box center [1010, 273] width 909 height 39
type input "T3248269612"
click at [1342, 480] on button "Procurar" at bounding box center [1404, 500] width 123 height 41
click at [761, 260] on input "T3248269612" at bounding box center [1010, 273] width 909 height 39
drag, startPoint x: 757, startPoint y: 269, endPoint x: 521, endPoint y: 269, distance: 236.0
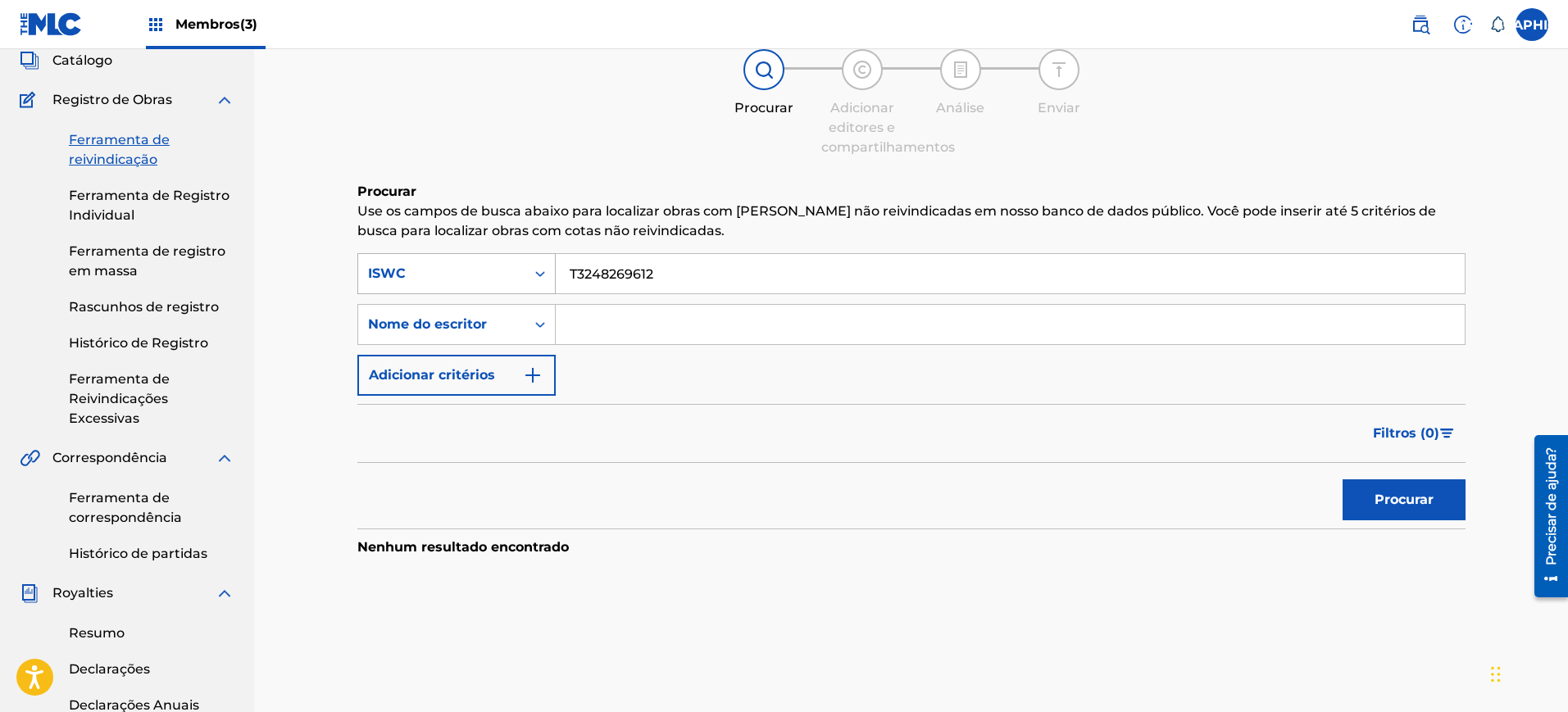
click at [521, 269] on div "SearchWithCriteriaa6efe867-60de-48c8-b3ff-e1cf0b398244 ISWC T3248269612" at bounding box center [911, 273] width 1108 height 41
click at [534, 269] on icon "Formulário de Pesquisa" at bounding box center [540, 273] width 17 height 17
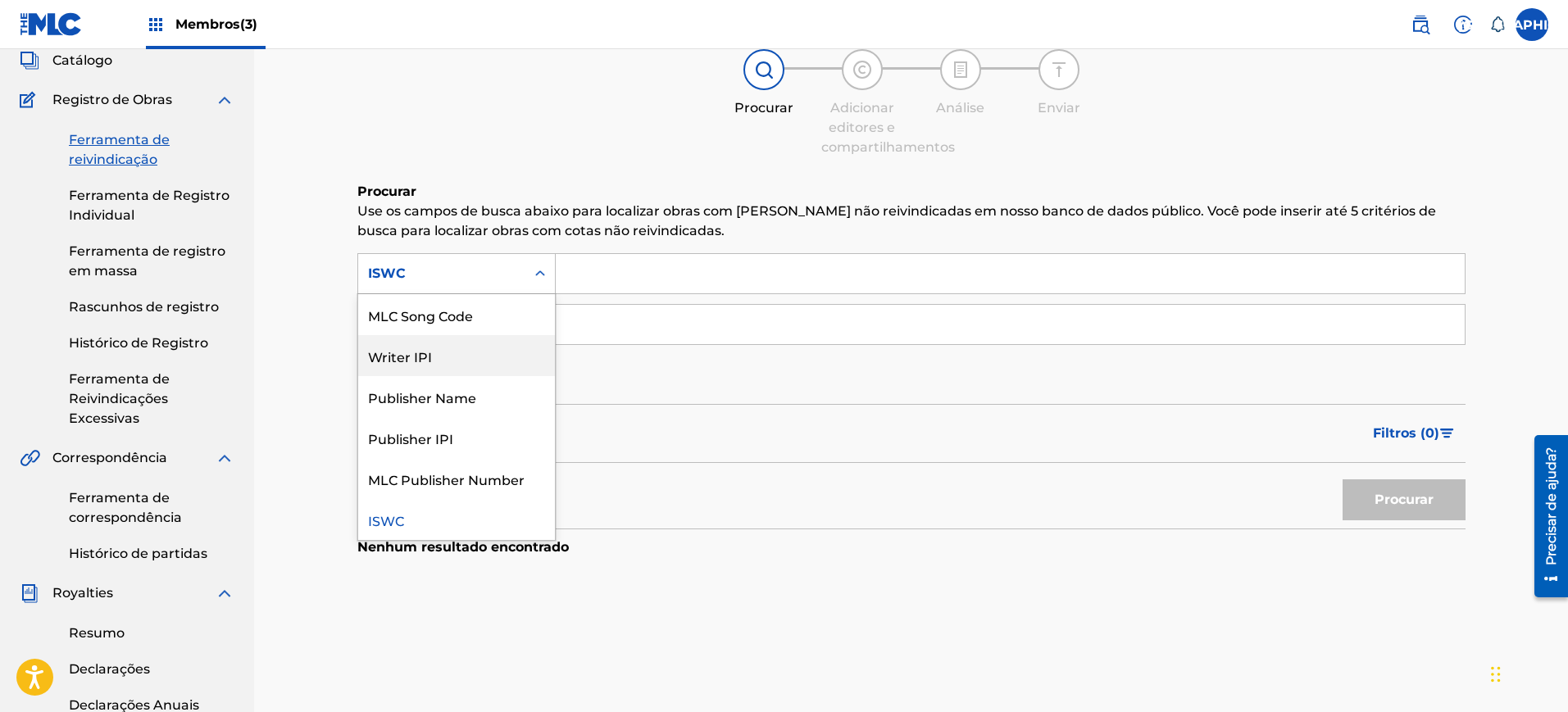
scroll to position [0, 0]
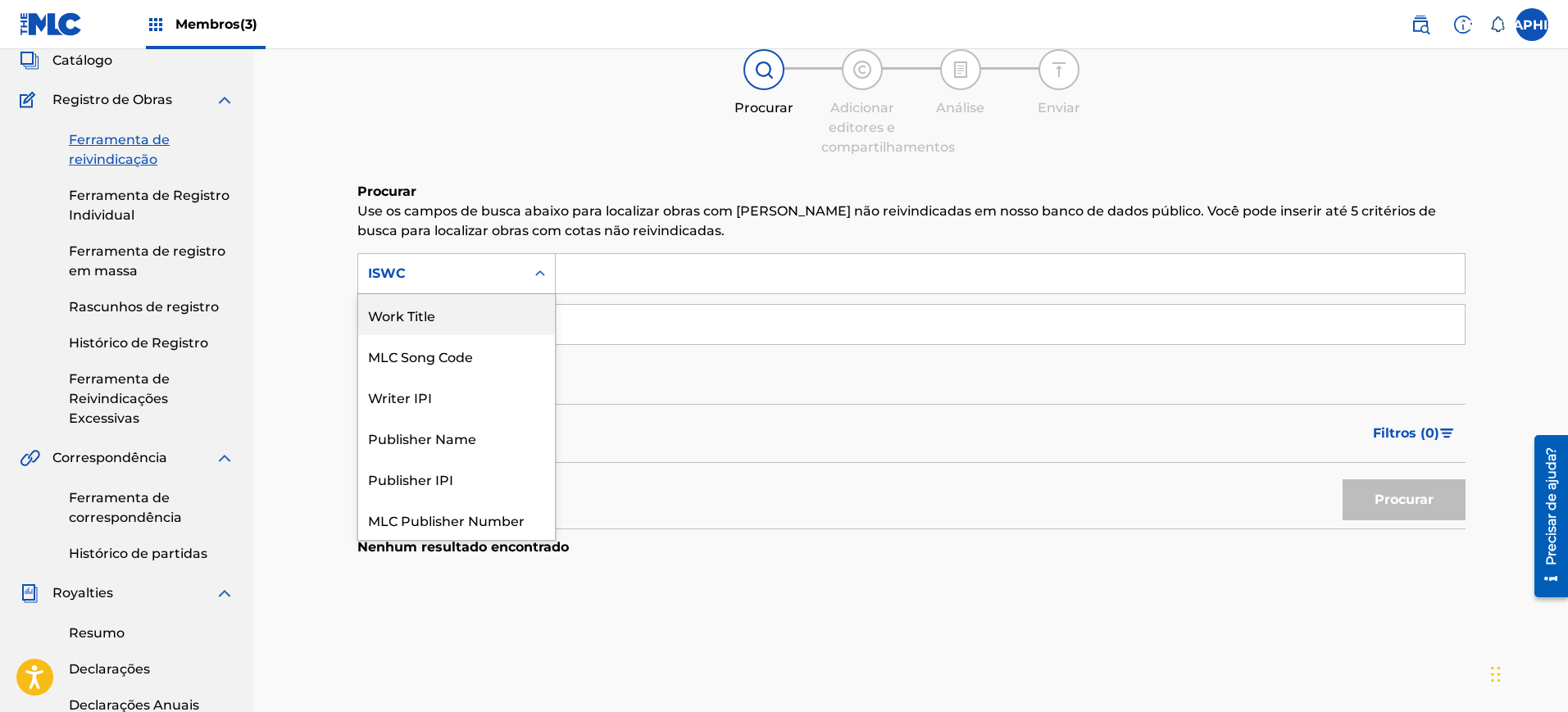
click at [454, 310] on div "Work Title" at bounding box center [456, 315] width 196 height 41
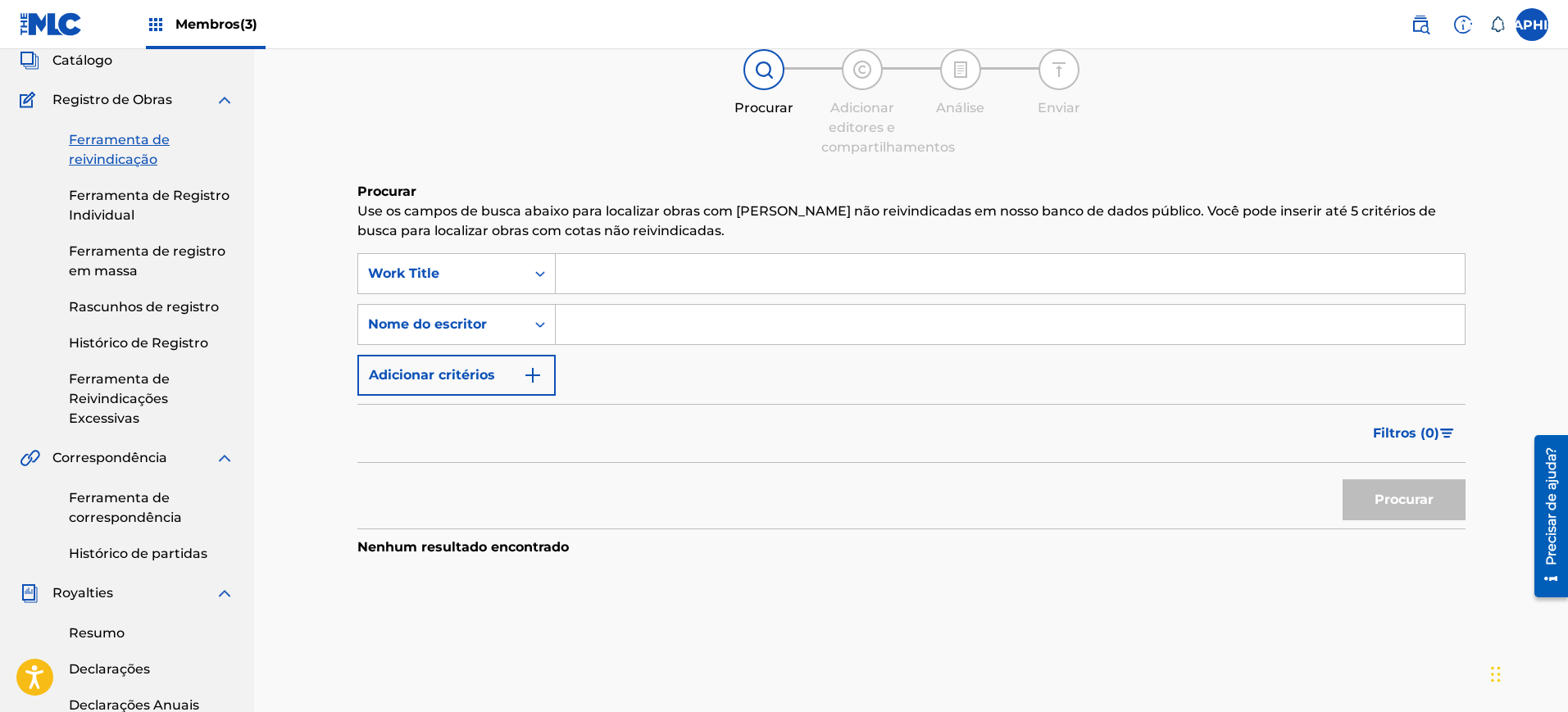
click at [671, 284] on input "Formulário de Pesquisa" at bounding box center [1010, 273] width 909 height 39
type input "P"
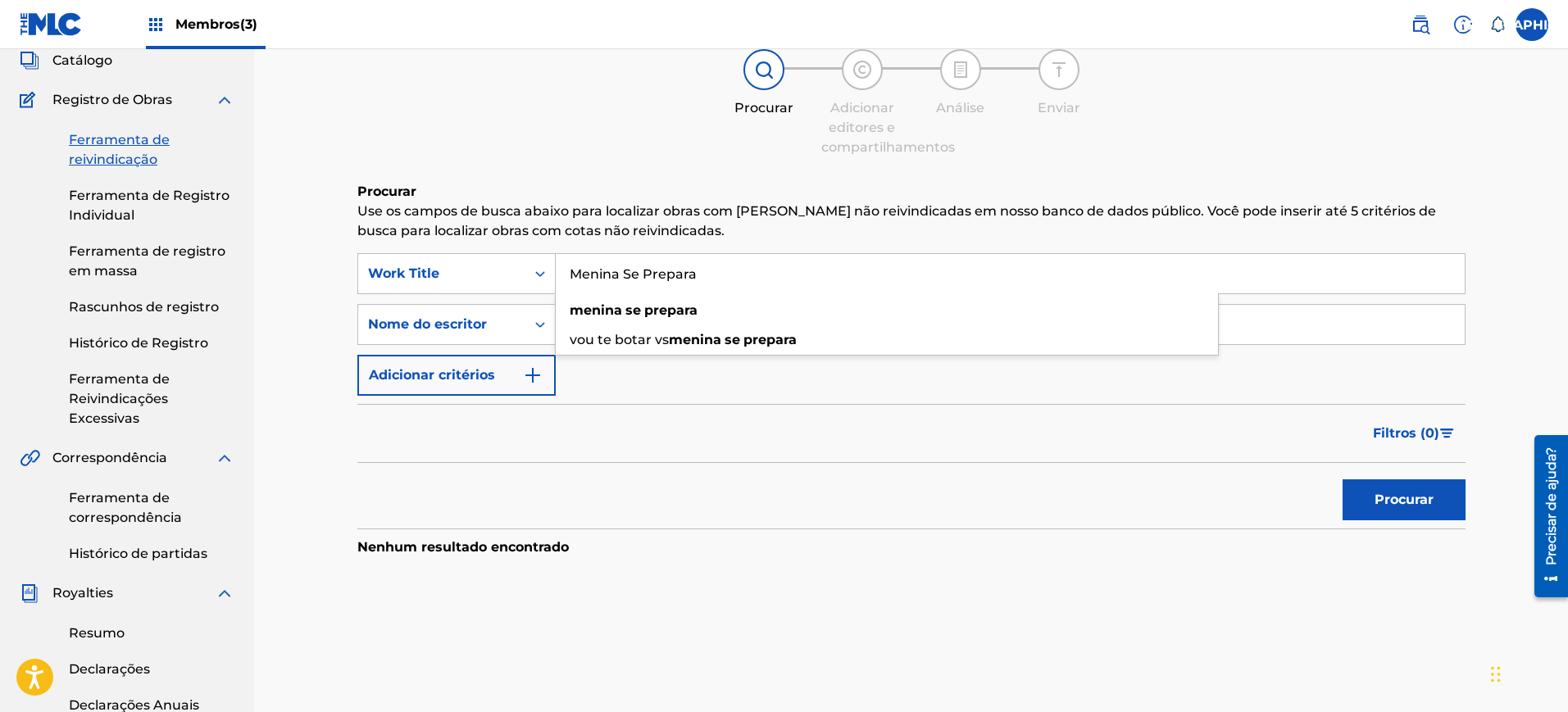
type input "Menina Se Prepara"
click at [1342, 480] on button "Procurar" at bounding box center [1404, 500] width 123 height 41
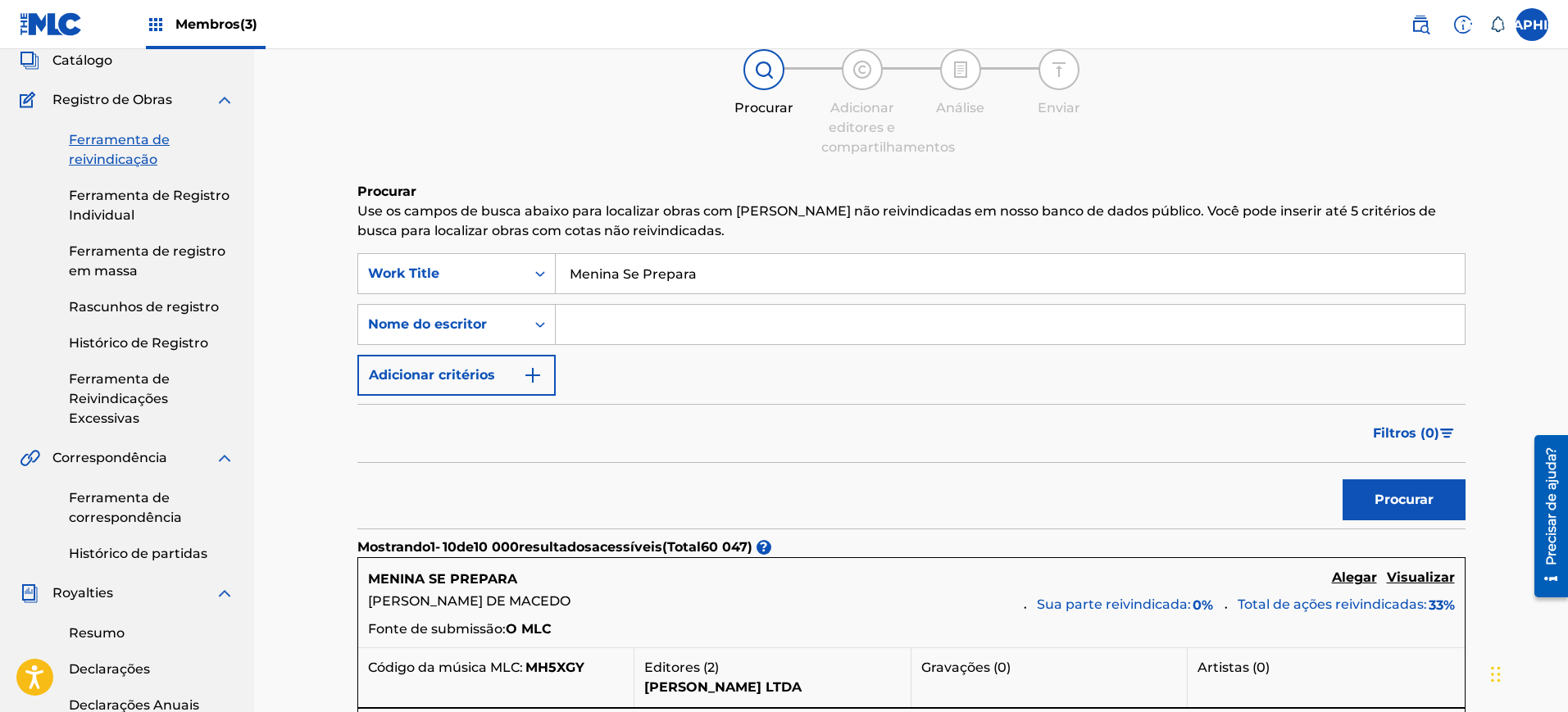
scroll to position [307, 0]
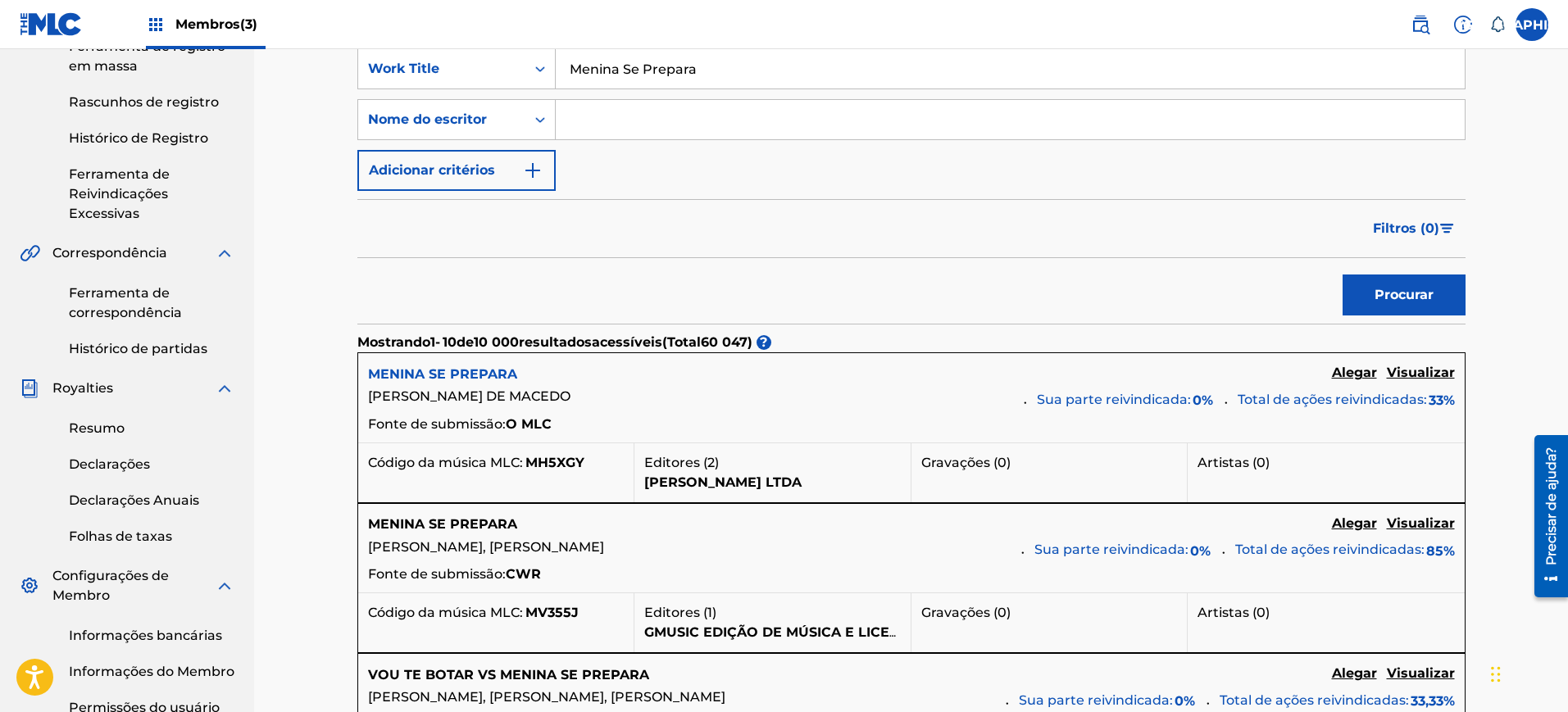
click at [481, 371] on font "MENINA SE PREPARA" at bounding box center [442, 373] width 150 height 16
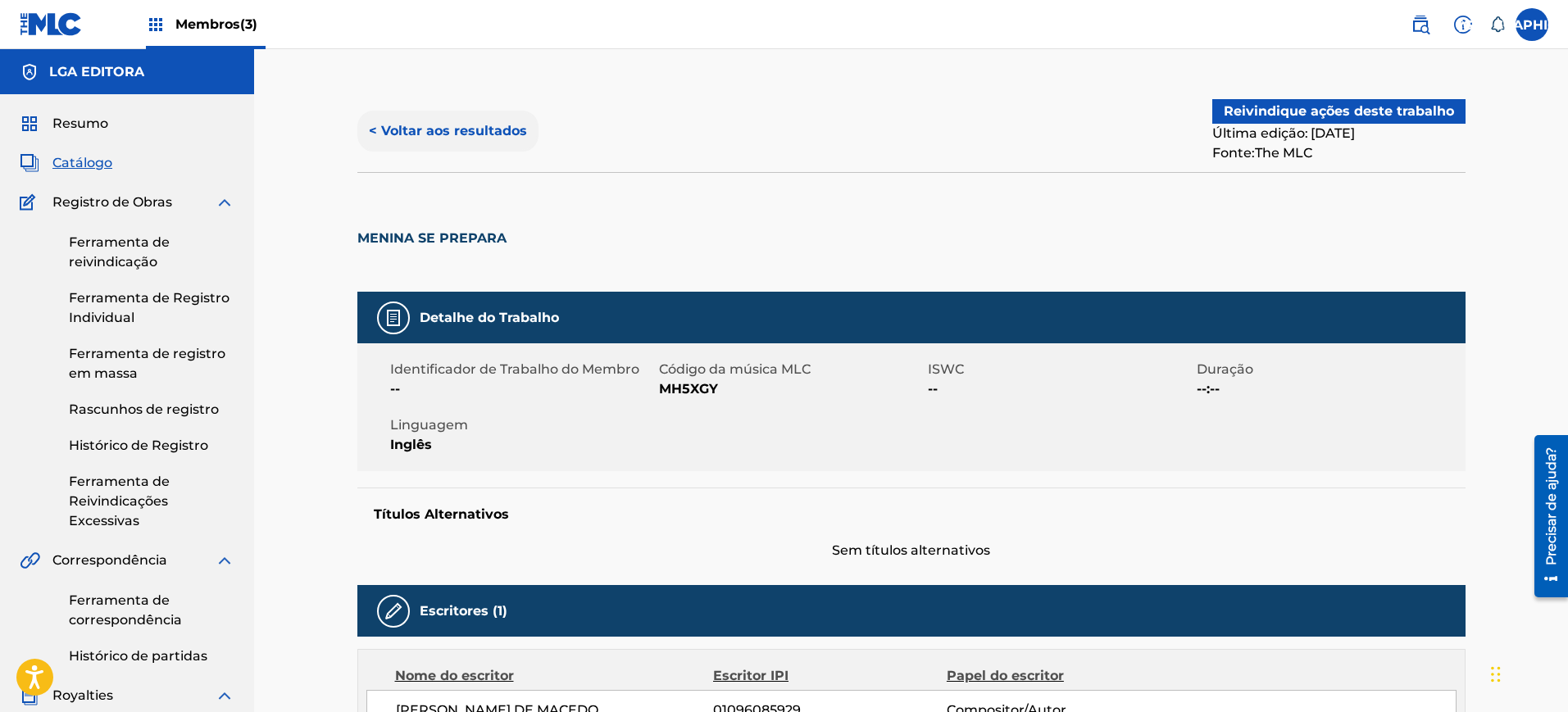
click at [472, 132] on font "< Voltar aos resultados" at bounding box center [448, 130] width 158 height 16
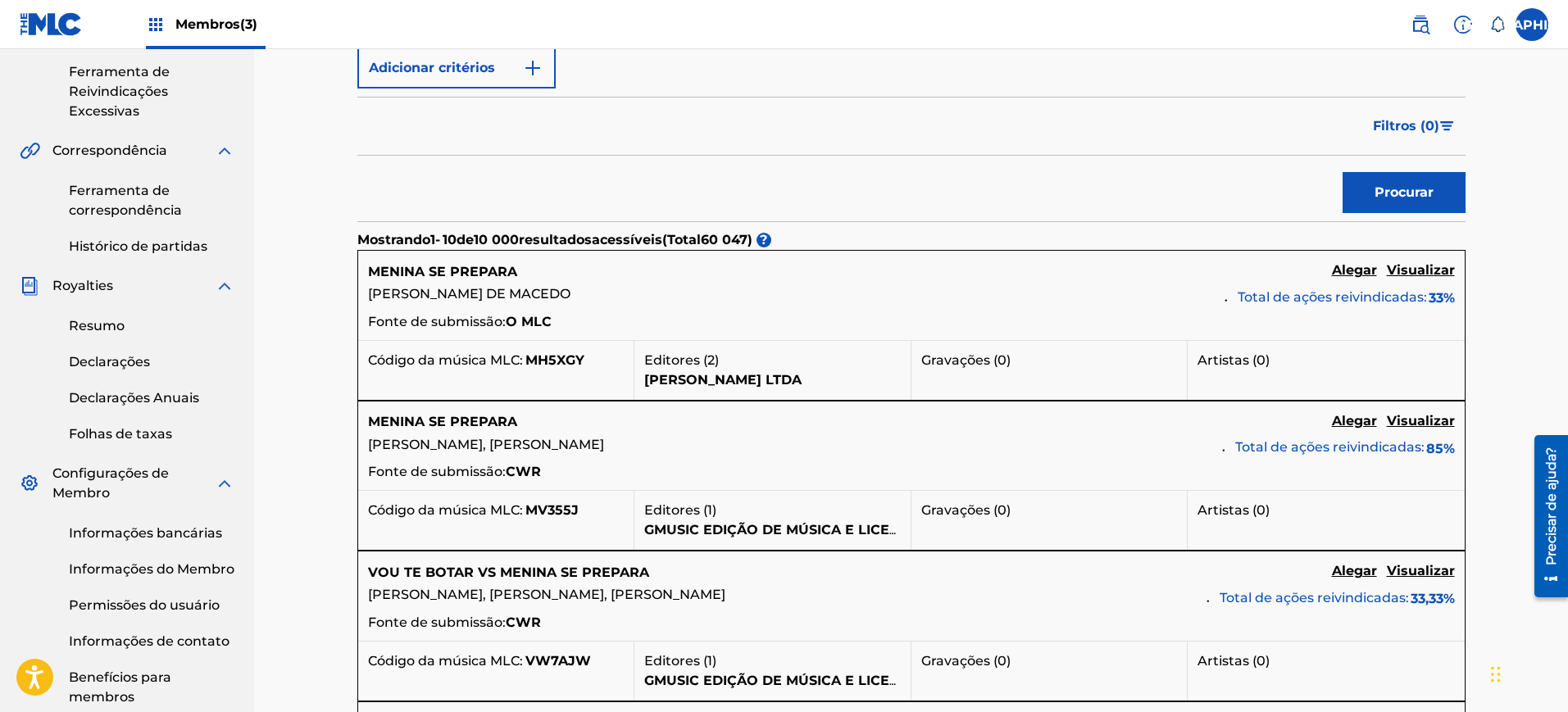
scroll to position [103, 0]
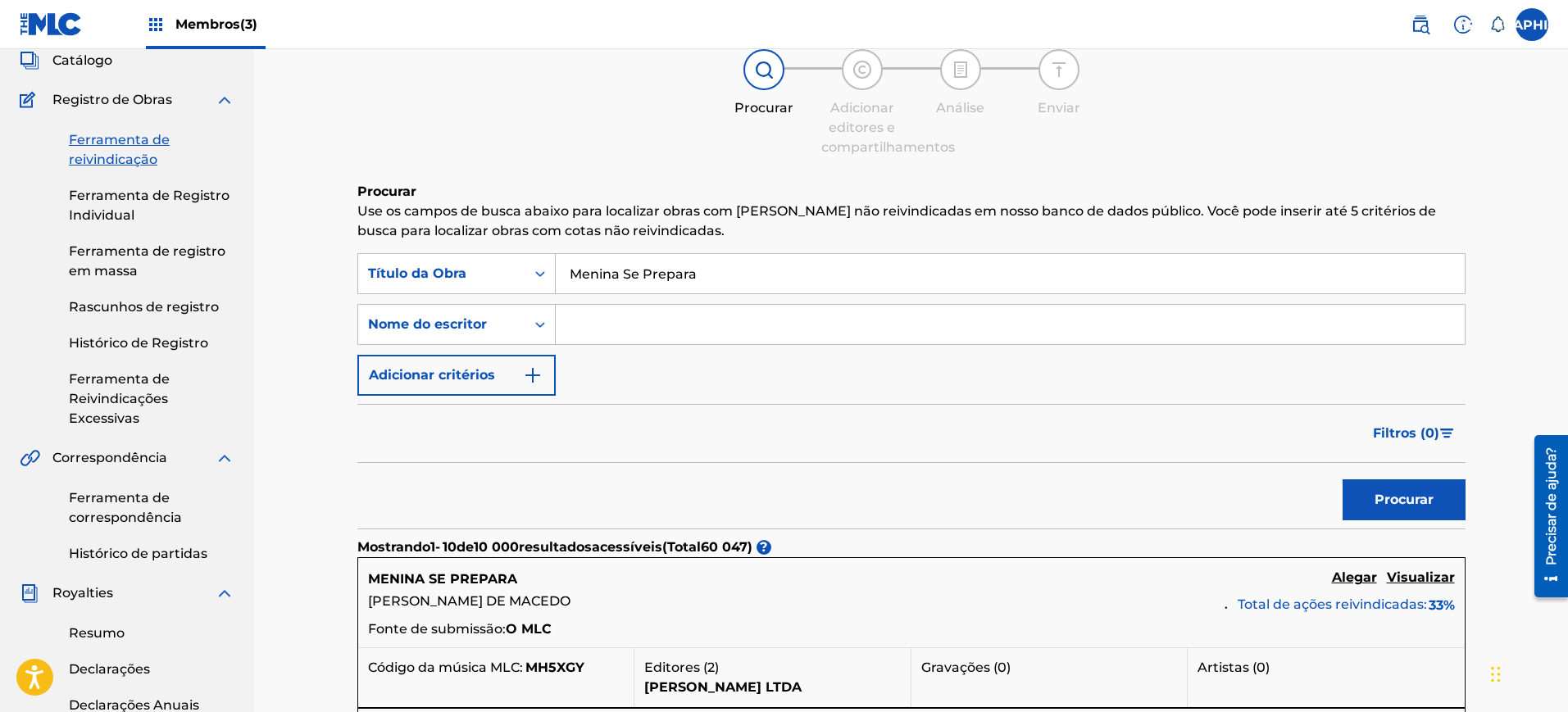
click at [644, 334] on input "Formulário de Pesquisa" at bounding box center [1010, 324] width 909 height 39
paste input "[PERSON_NAME]"
click at [1342, 480] on button "Procurar" at bounding box center [1404, 500] width 123 height 41
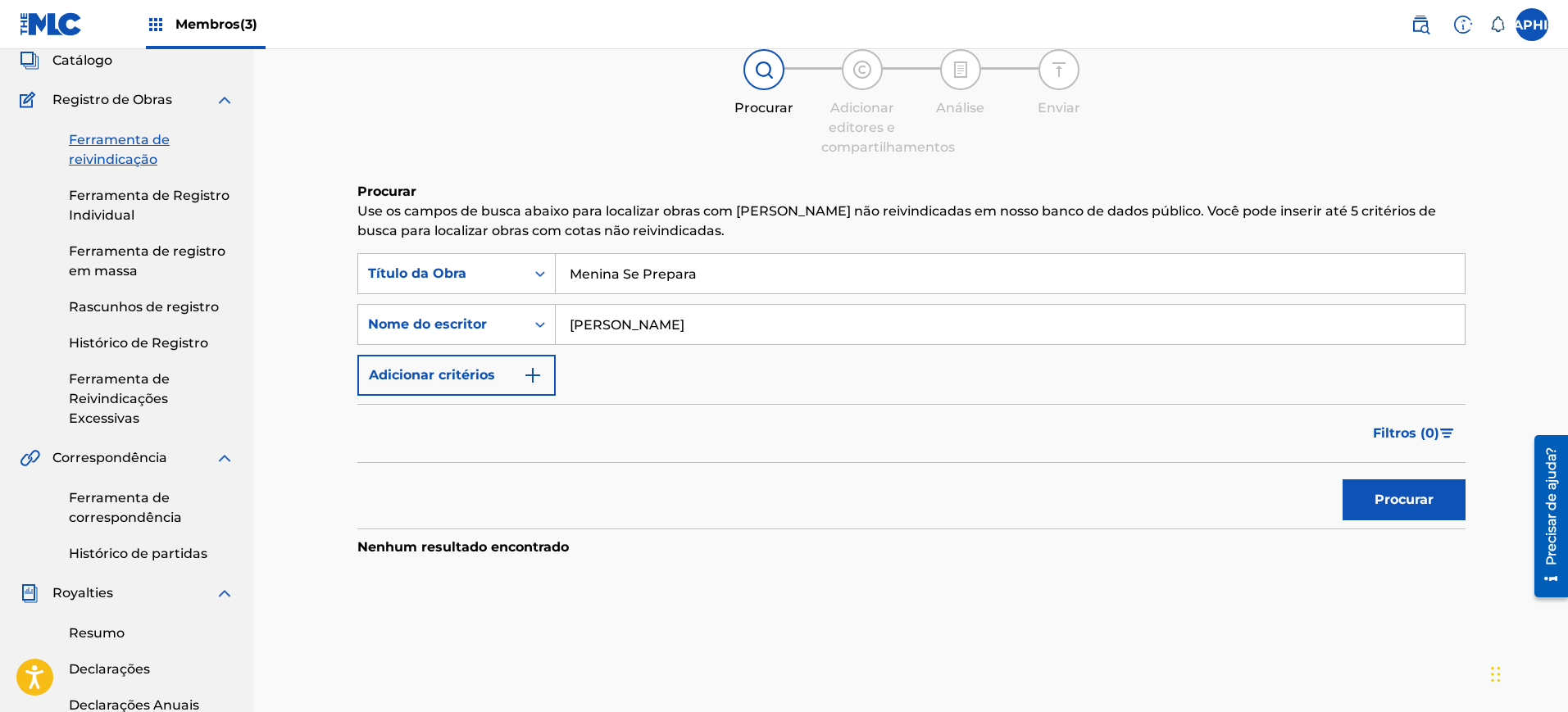
drag, startPoint x: 753, startPoint y: 328, endPoint x: 652, endPoint y: 328, distance: 101.0
click at [652, 328] on input "[PERSON_NAME]" at bounding box center [1010, 324] width 909 height 39
type input "[PERSON_NAME]"
click at [1342, 480] on button "Procurar" at bounding box center [1404, 500] width 123 height 41
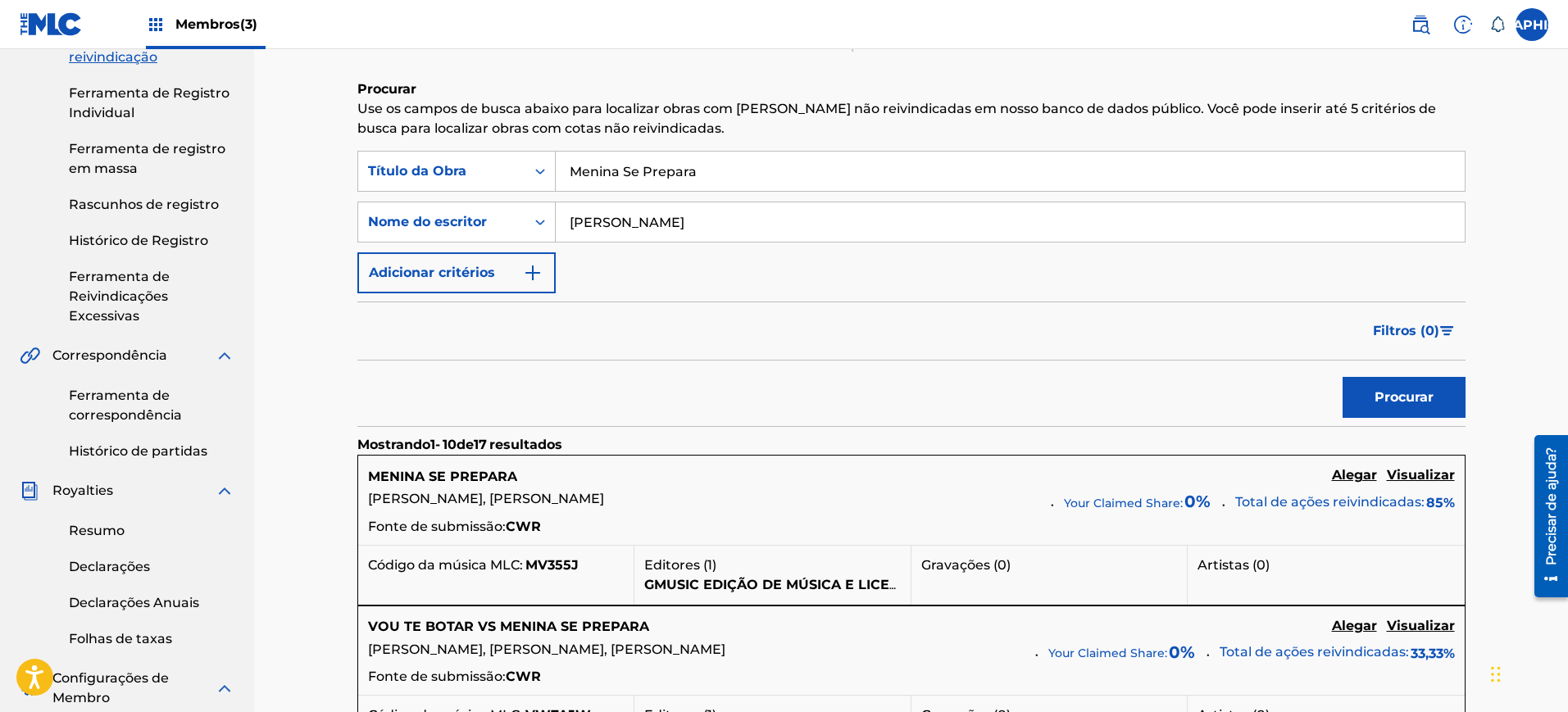
scroll to position [307, 0]
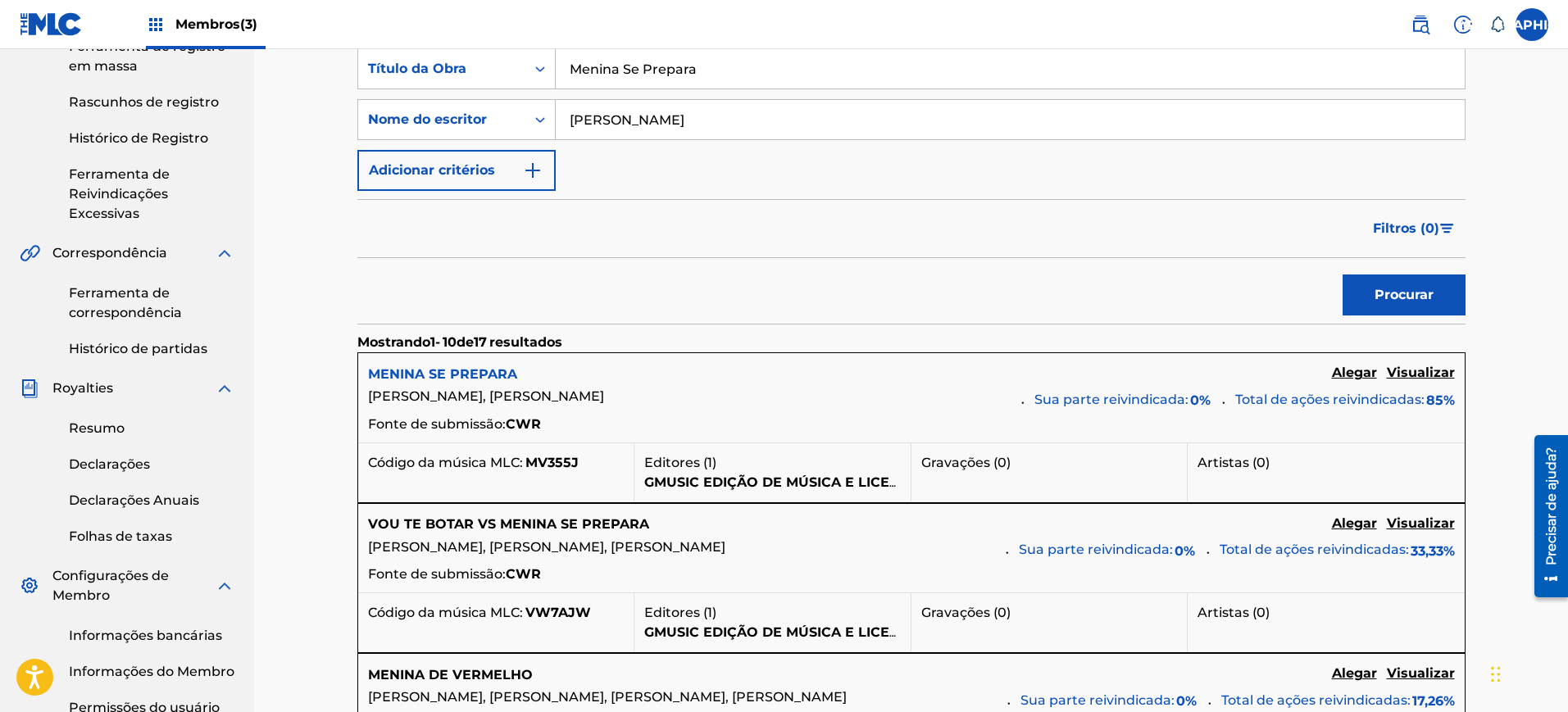
click at [491, 374] on font "MENINA SE PREPARA" at bounding box center [442, 373] width 150 height 16
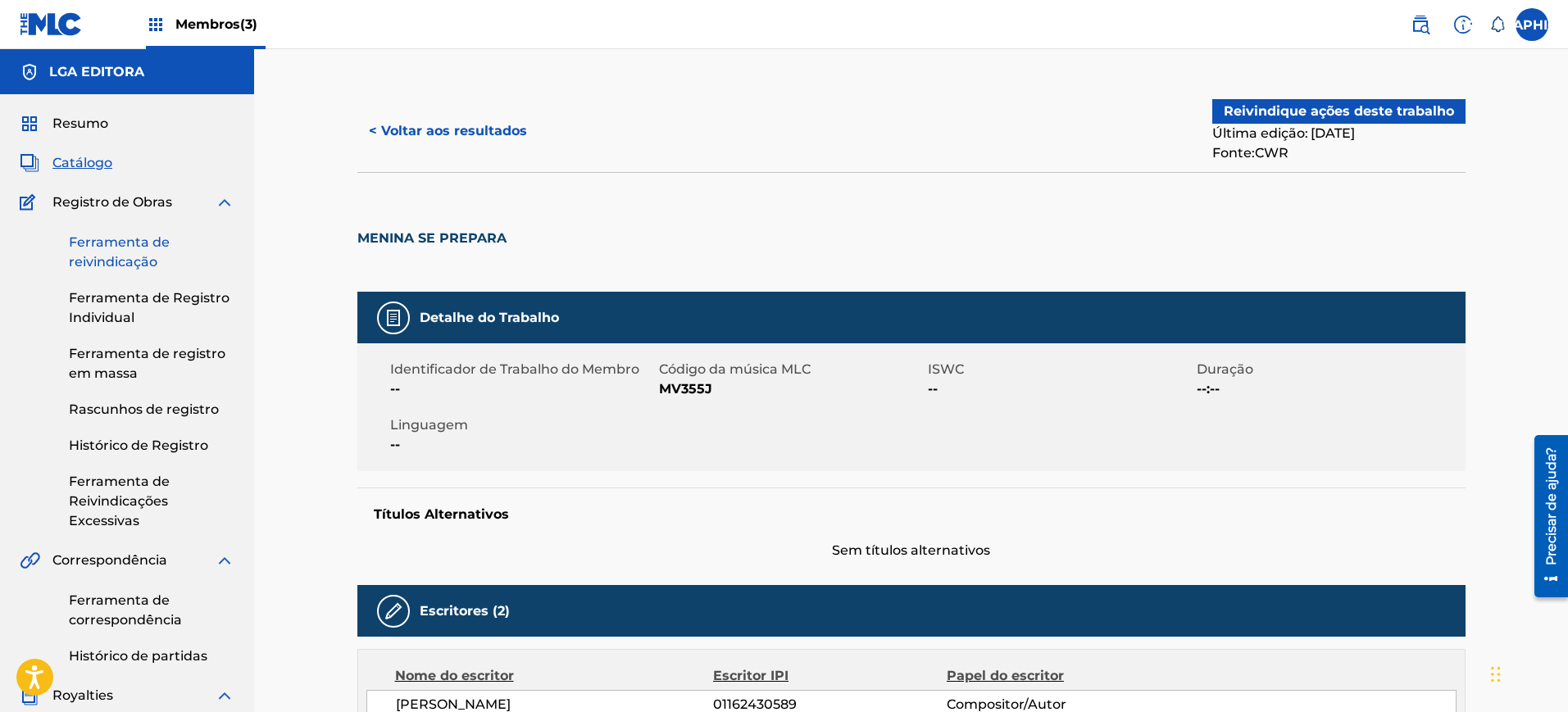
drag, startPoint x: 129, startPoint y: 245, endPoint x: 159, endPoint y: 249, distance: 30.3
click at [129, 245] on font "Ferramenta de reivindicação" at bounding box center [119, 251] width 101 height 35
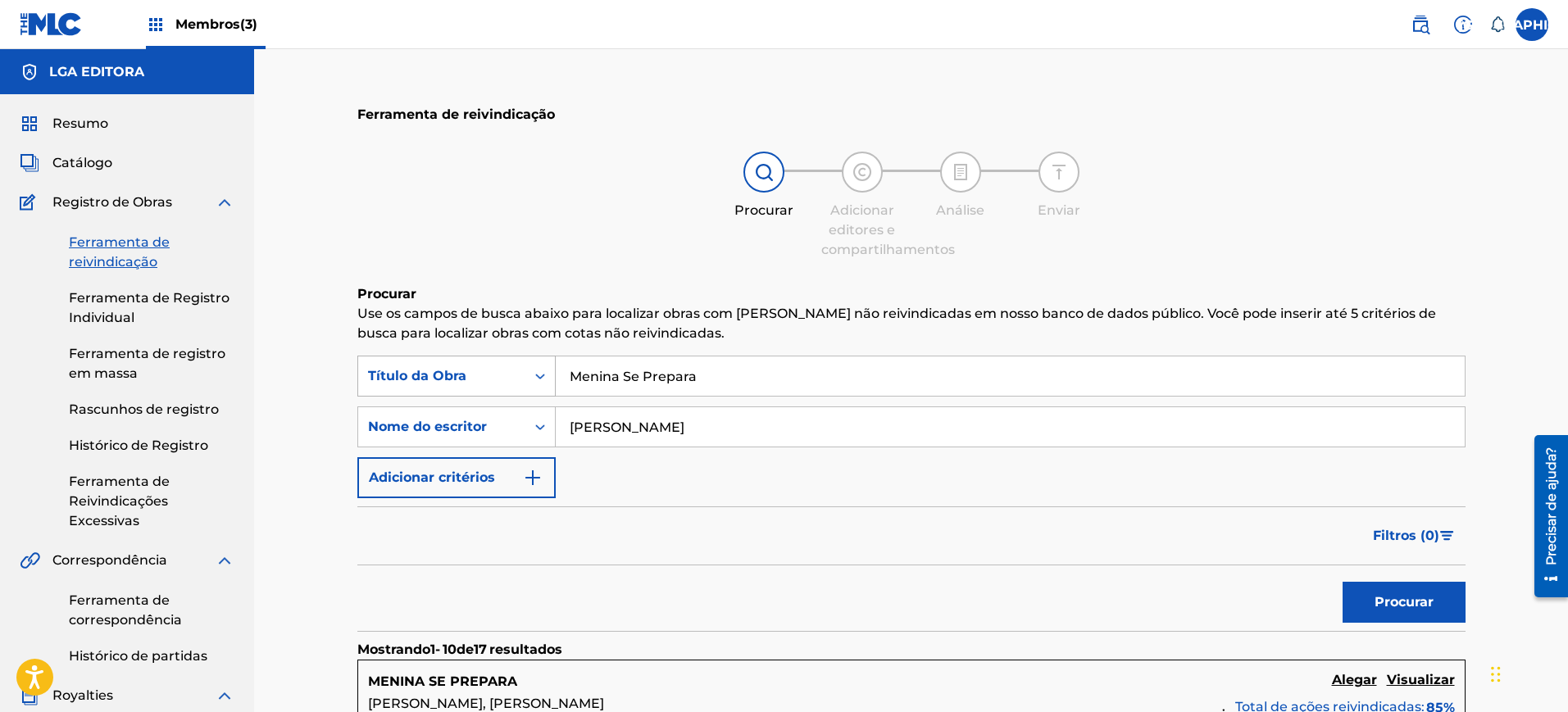
drag, startPoint x: 710, startPoint y: 373, endPoint x: 533, endPoint y: 373, distance: 177.0
click at [533, 373] on div "PesquisarComCritérios0e13f1f3-d954-46f7-8644-3a581dcf7b03 Título da Obra Menina…" at bounding box center [911, 376] width 1108 height 41
type input "A caminho da Treta"
click at [648, 428] on input "[PERSON_NAME]" at bounding box center [1010, 427] width 909 height 39
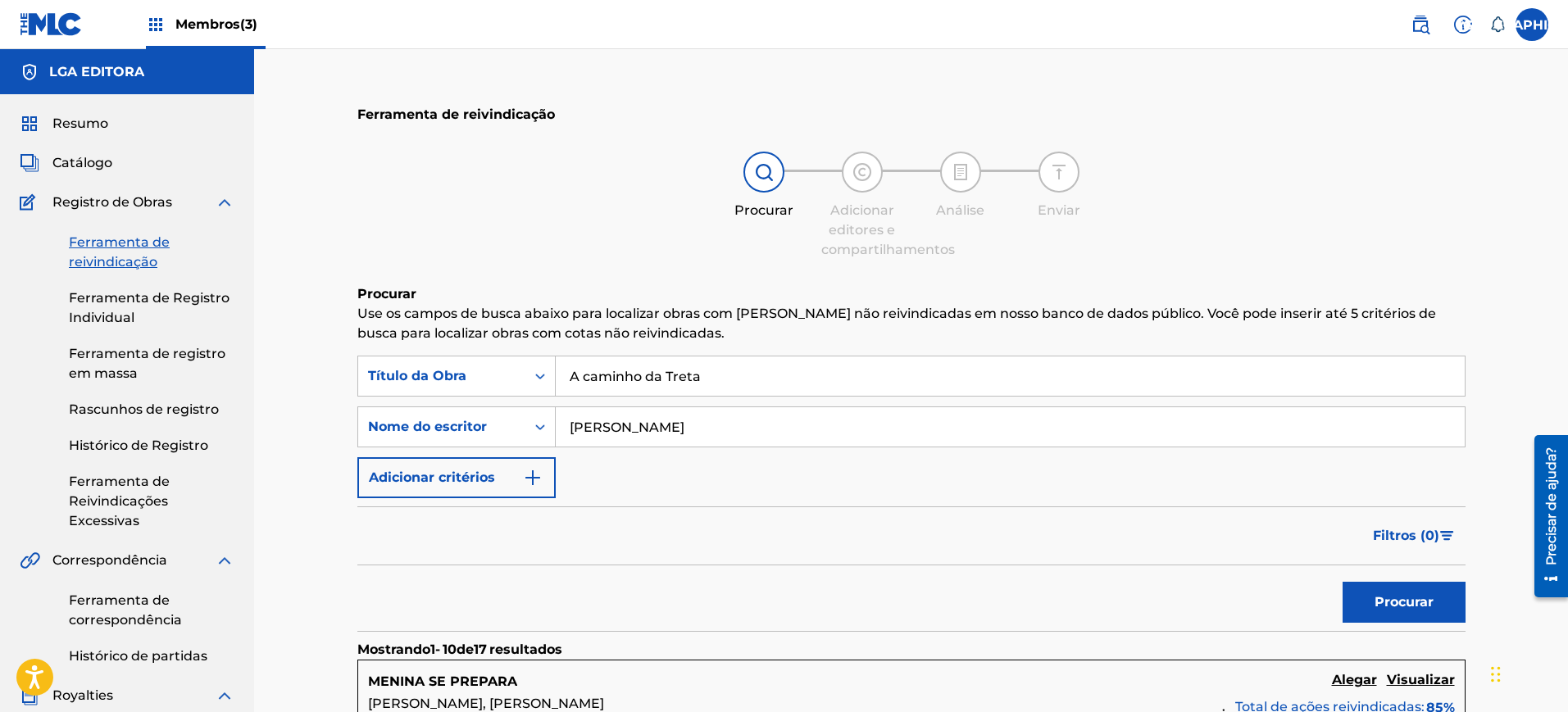
click at [648, 428] on input "[PERSON_NAME]" at bounding box center [1010, 427] width 909 height 39
paste input "[PERSON_NAME]"
type input "[PERSON_NAME]"
click at [1342, 582] on button "Procurar" at bounding box center [1404, 602] width 123 height 41
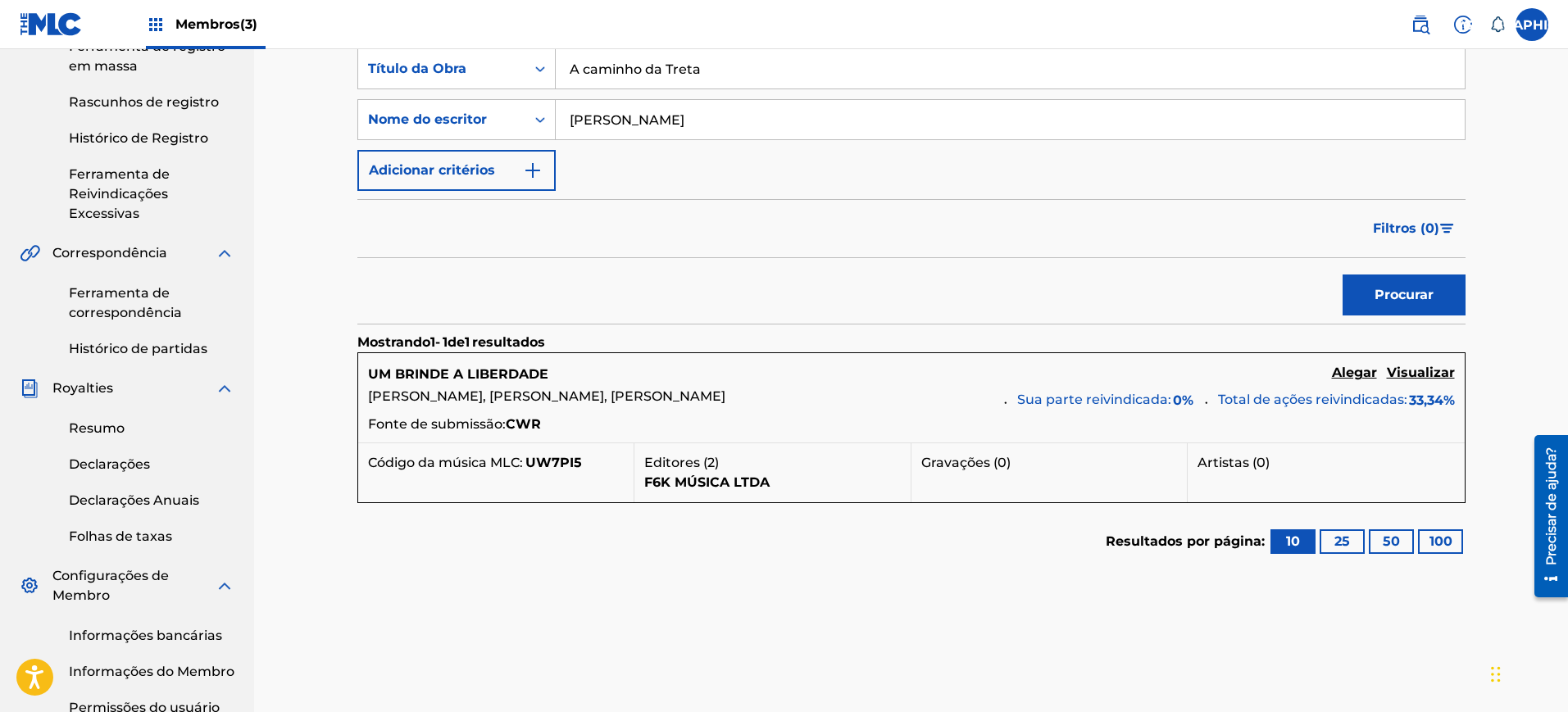
scroll to position [205, 0]
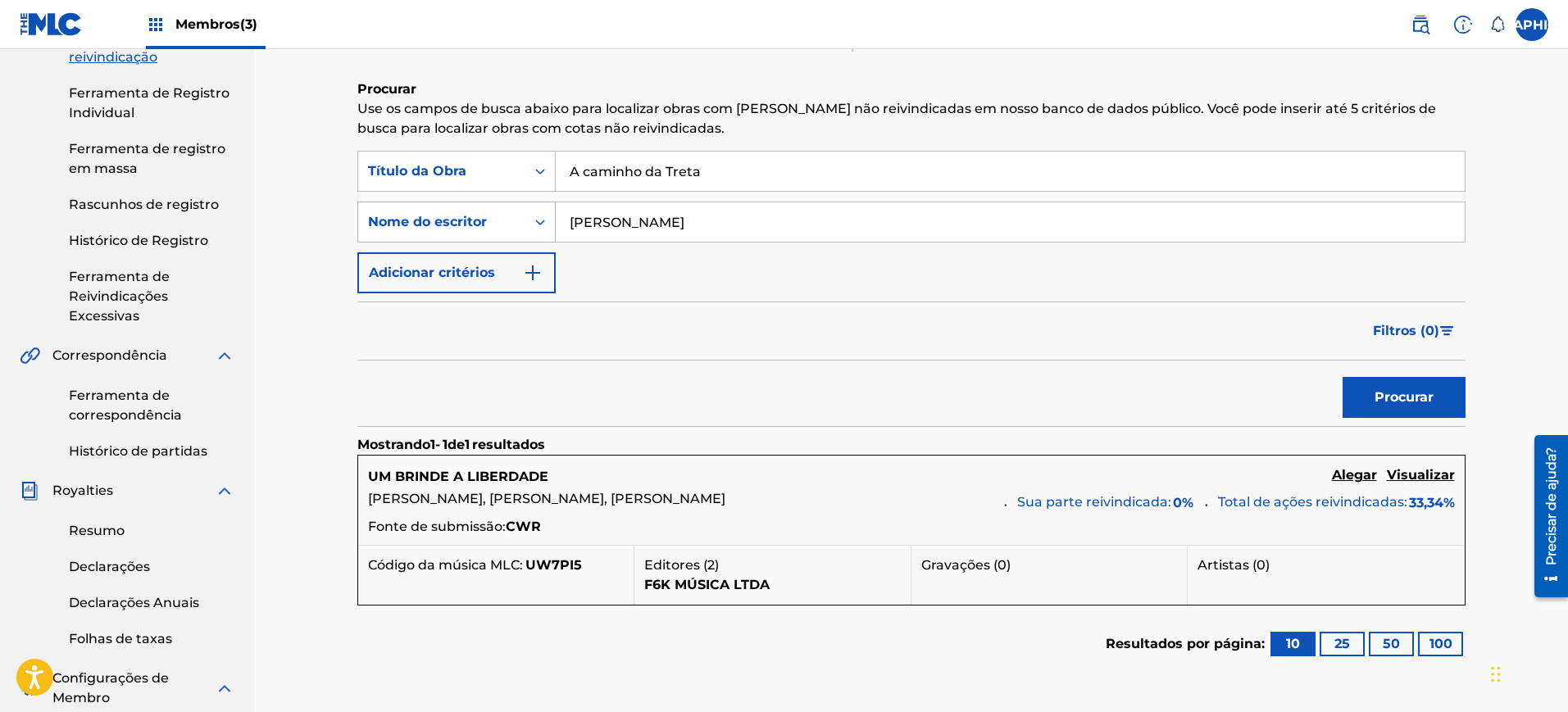
drag, startPoint x: 704, startPoint y: 217, endPoint x: 433, endPoint y: 229, distance: 271.3
click at [433, 229] on div "PesquisarComCritériosf0d5f743-b506-43f2-b03b-b9d8a5d35422 Nome do escritor [PER…" at bounding box center [911, 222] width 1108 height 41
click at [1342, 377] on button "Procurar" at bounding box center [1404, 397] width 123 height 41
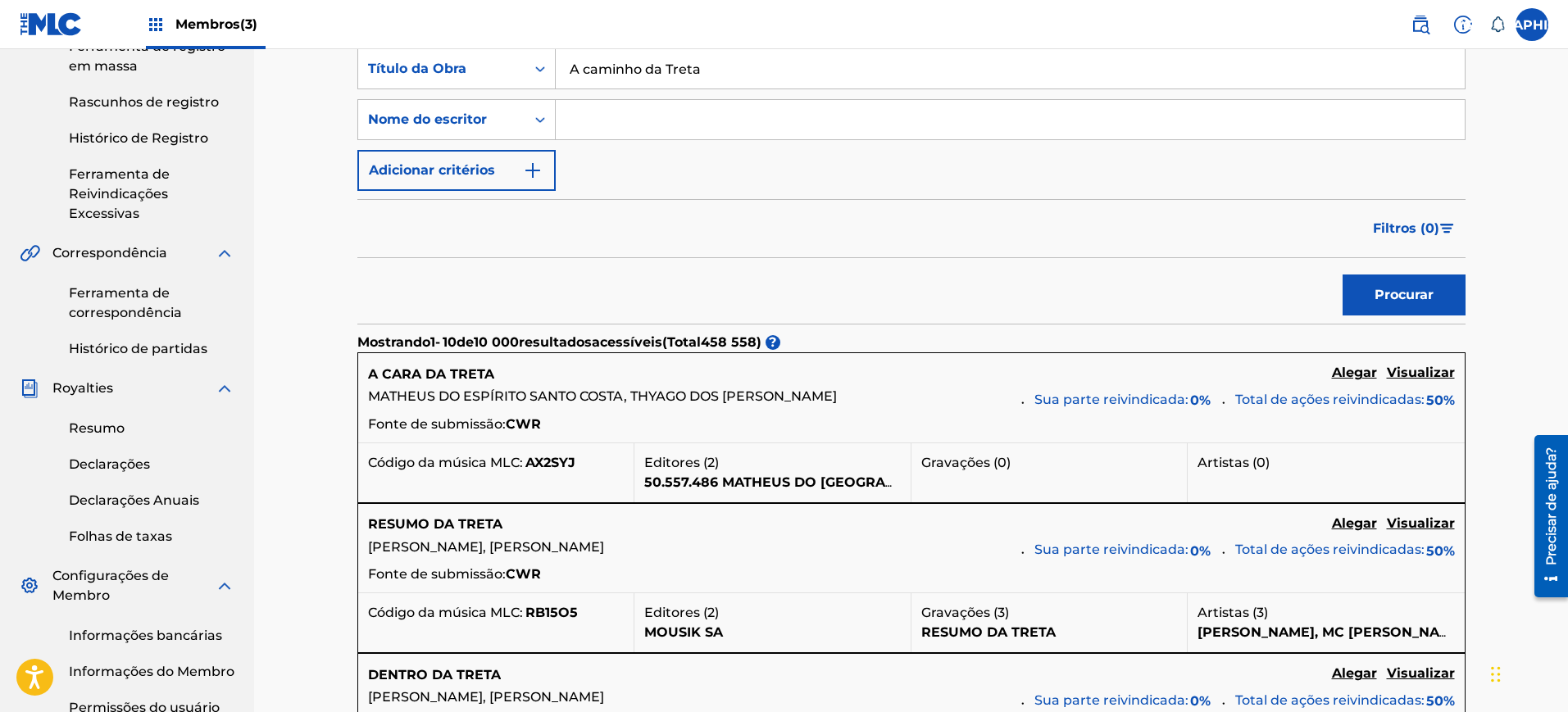
scroll to position [103, 0]
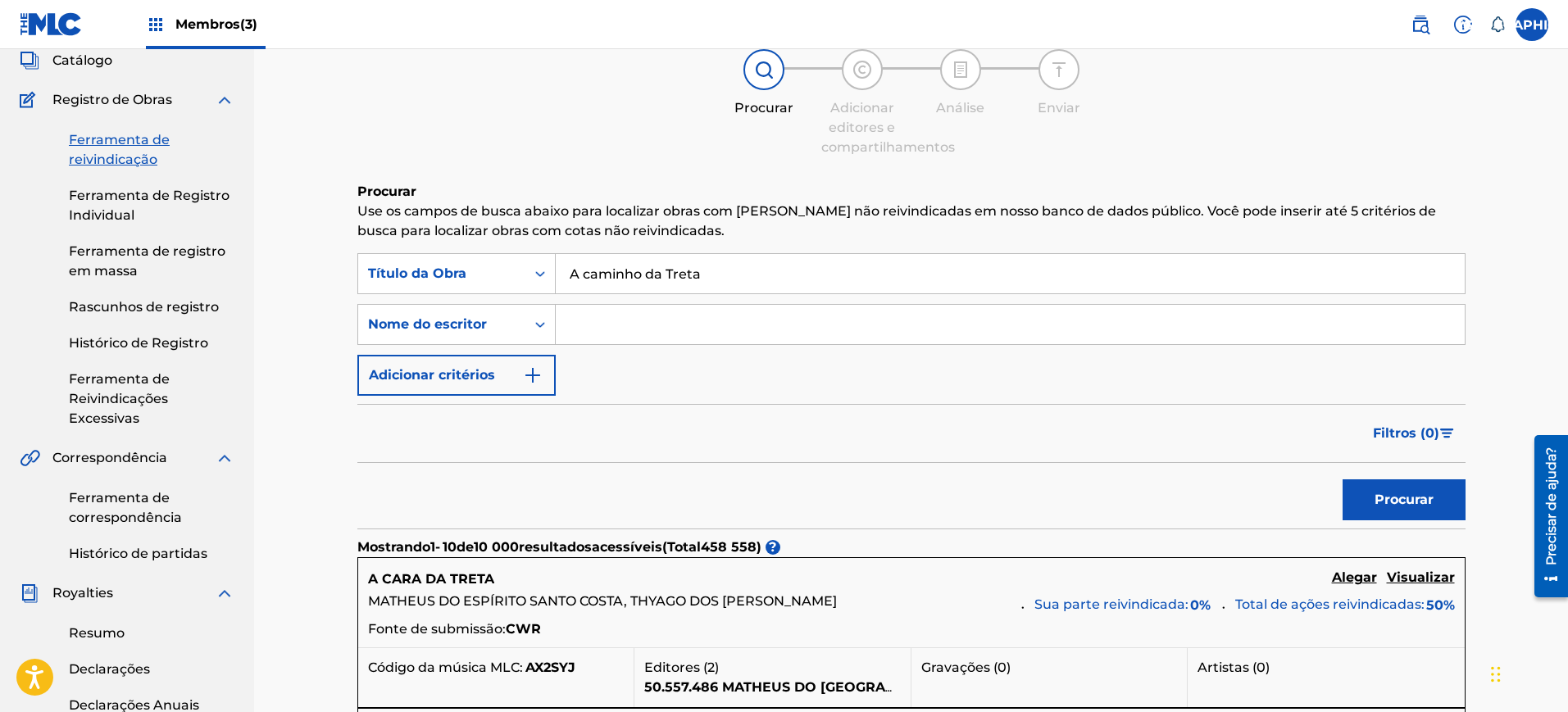
paste input "[PERSON_NAME]"
type input "[PERSON_NAME]"
click at [1342, 480] on button "Procurar" at bounding box center [1404, 500] width 123 height 41
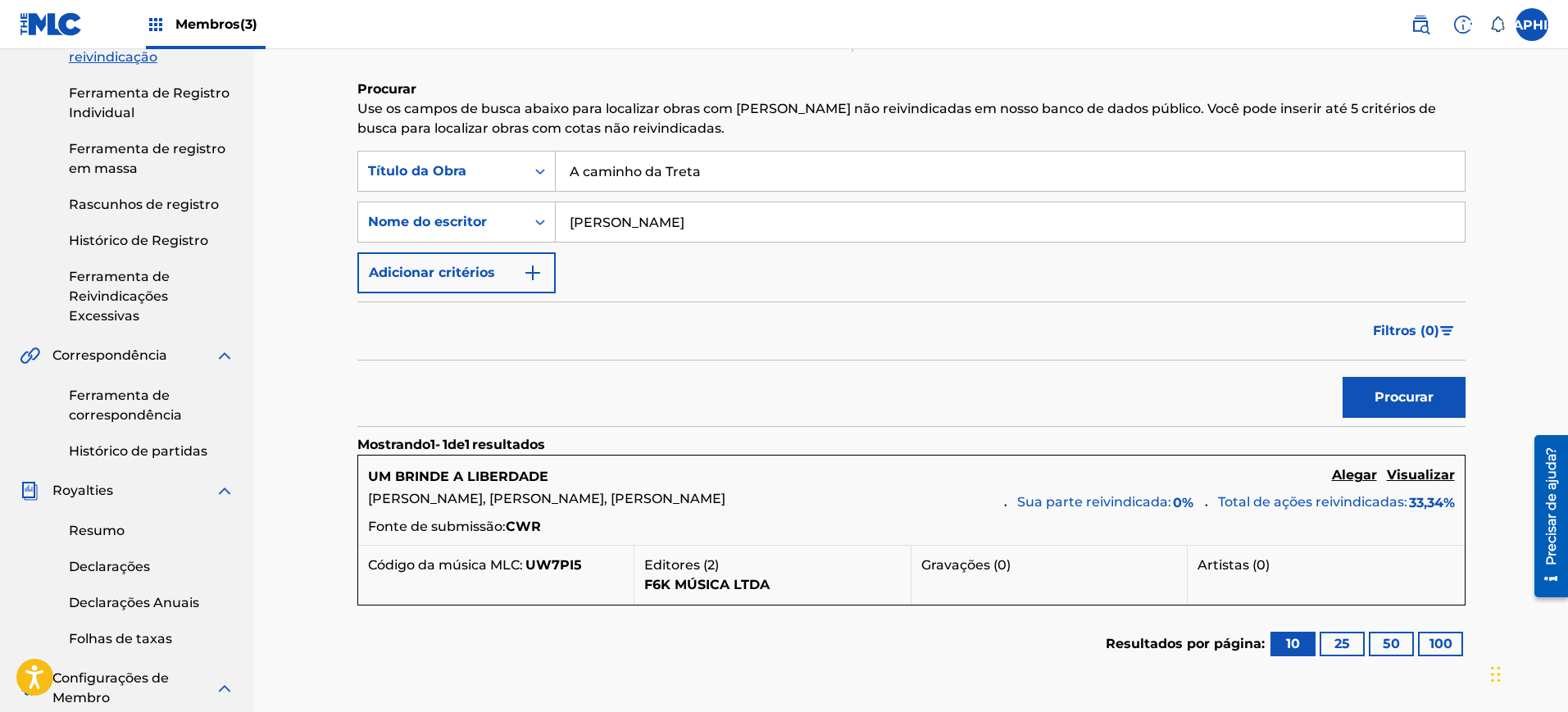
scroll to position [307, 0]
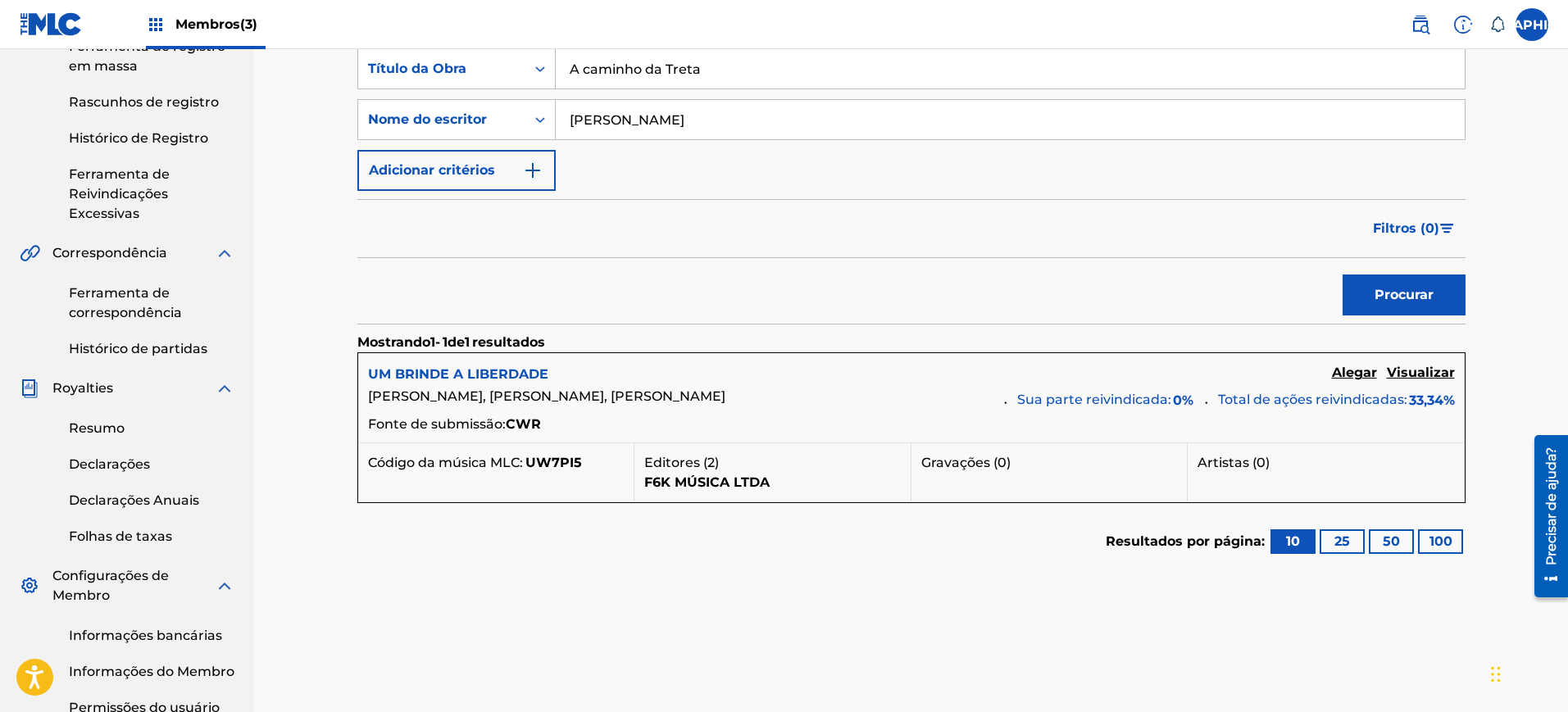
click at [481, 371] on font "UM BRINDE A LIBERDADE" at bounding box center [458, 373] width 181 height 16
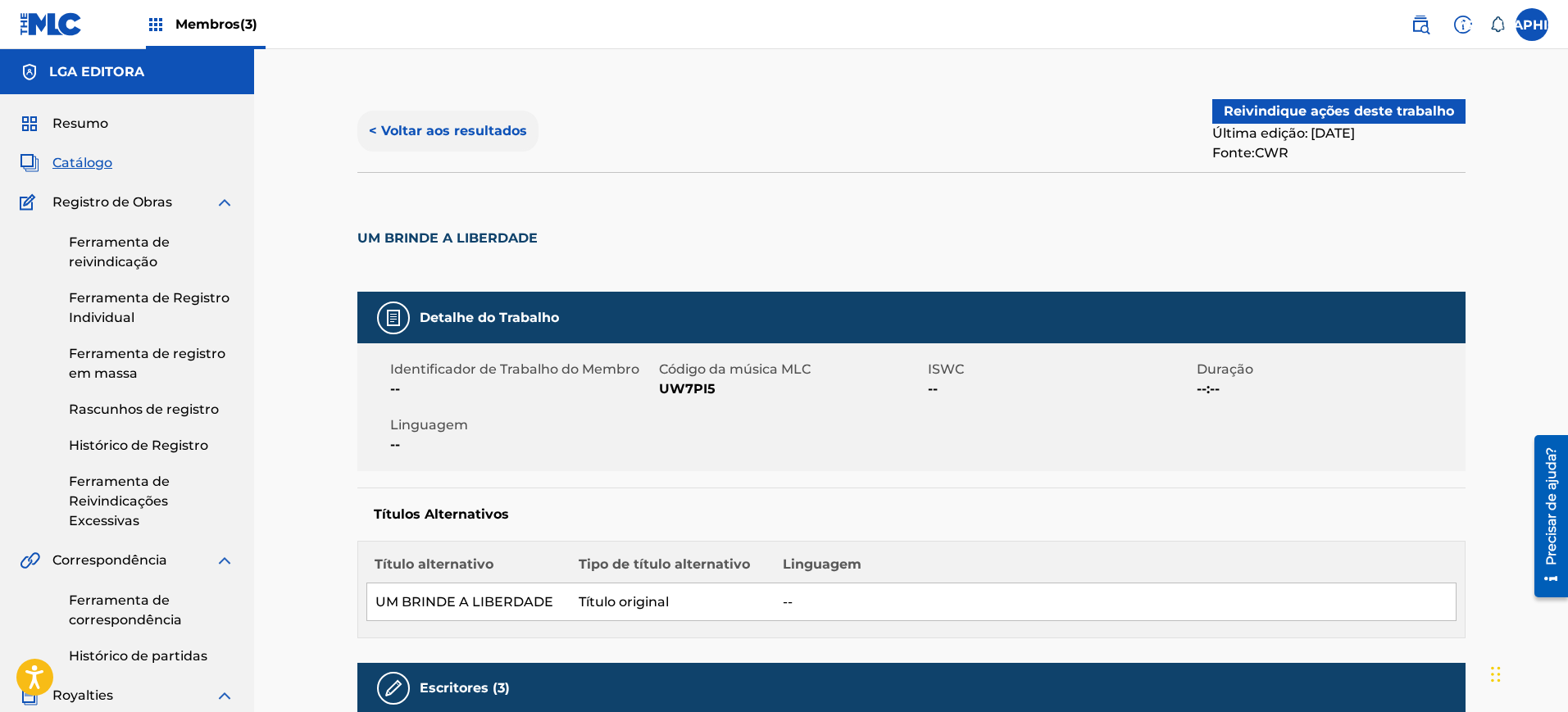
click at [410, 131] on font "< Voltar aos resultados" at bounding box center [448, 130] width 158 height 16
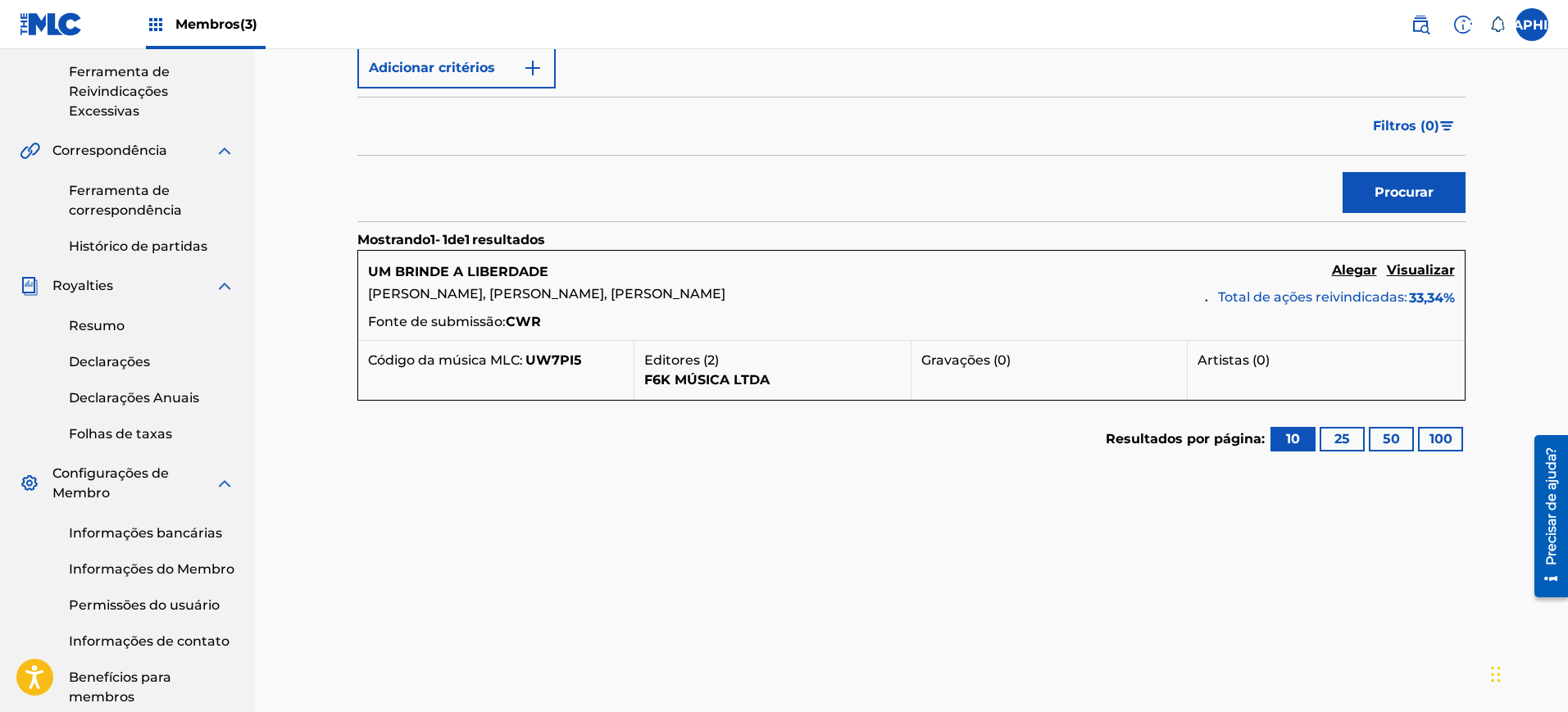
scroll to position [103, 0]
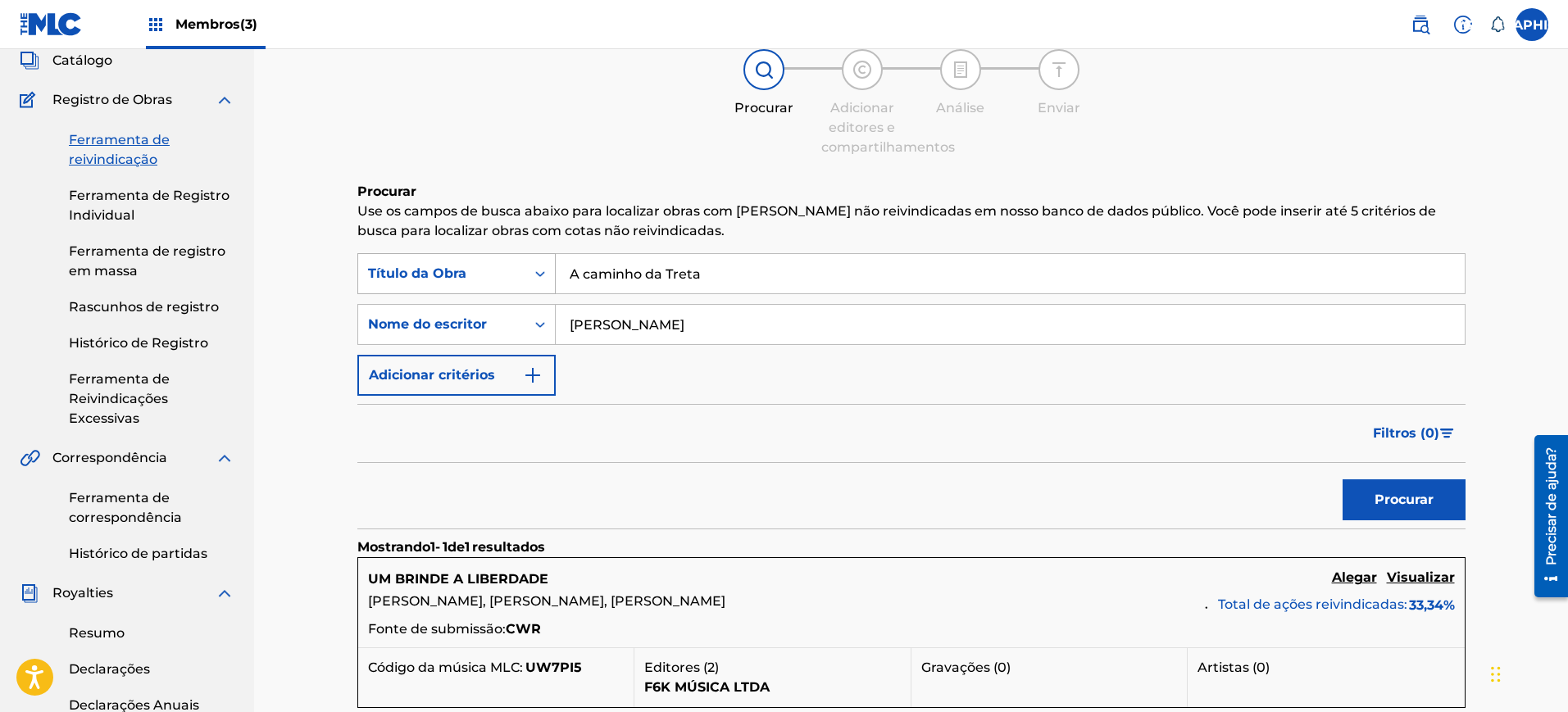
drag, startPoint x: 748, startPoint y: 271, endPoint x: 531, endPoint y: 271, distance: 217.0
click at [531, 271] on div "PesquisarComCritérios0e13f1f3-d954-46f7-8644-3a581dcf7b03 Título da Obra A cami…" at bounding box center [911, 273] width 1108 height 41
paste input "[PERSON_NAME]"
type input "A caminho da Treta"
drag, startPoint x: 700, startPoint y: 323, endPoint x: 528, endPoint y: 325, distance: 172.0
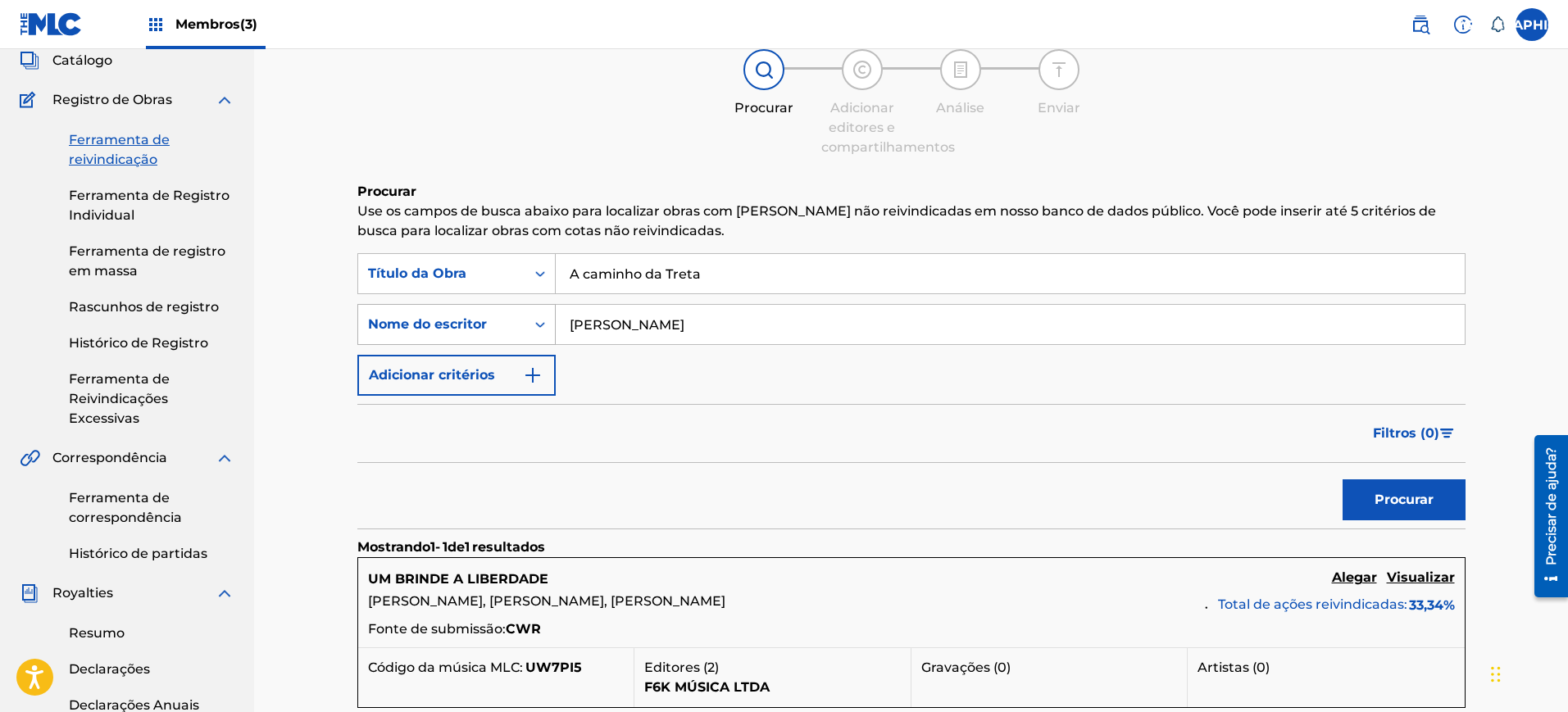
click at [528, 325] on div "PesquisarComCritériosf0d5f743-b506-43f2-b03b-b9d8a5d35422 Nome do escritor [PER…" at bounding box center [911, 324] width 1108 height 41
paste input "[PERSON_NAME]"
type input "[PERSON_NAME]"
drag, startPoint x: 718, startPoint y: 277, endPoint x: 584, endPoint y: 277, distance: 134.0
click at [584, 277] on input "A caminho da Treta" at bounding box center [1010, 273] width 909 height 39
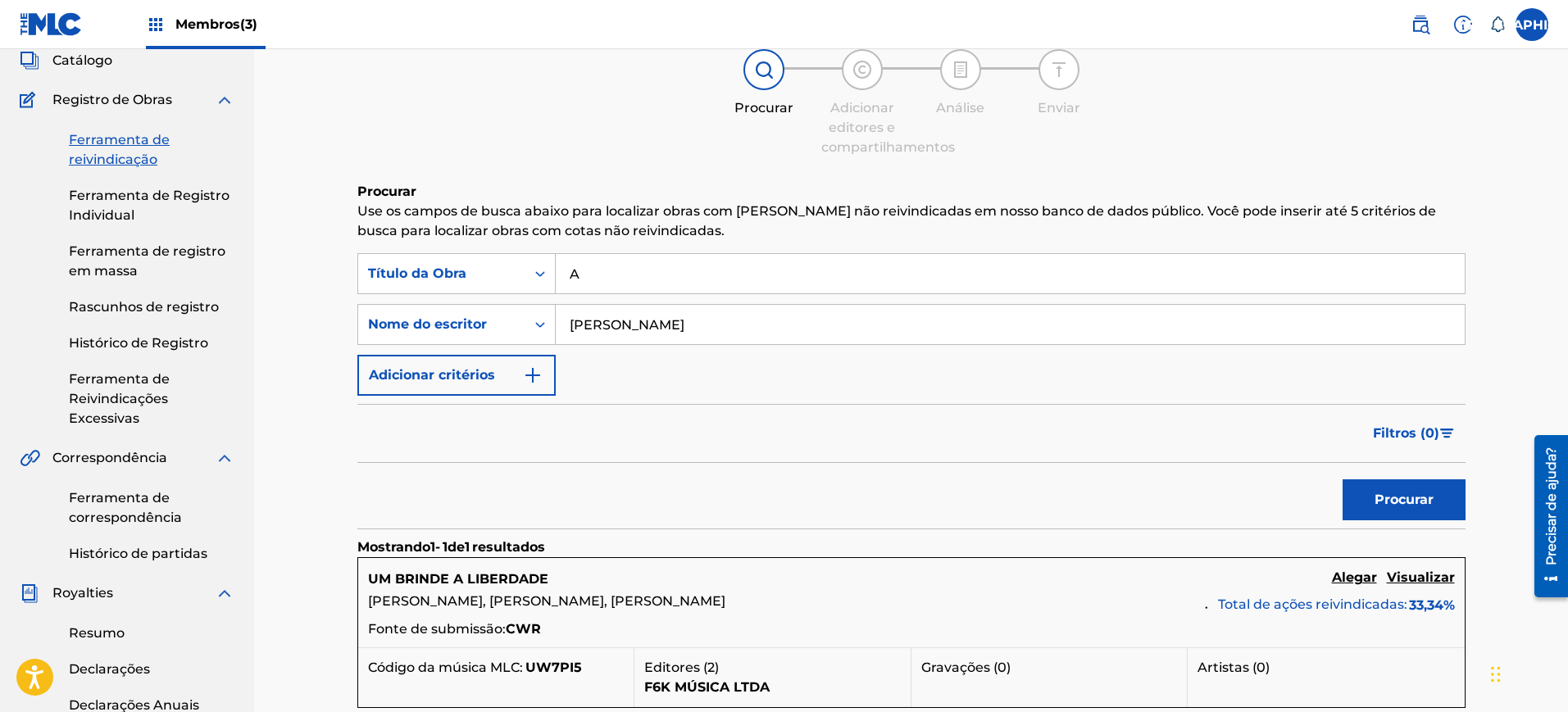
type input "A"
type input "Gostosinho Tu Cai"
click at [1342, 480] on button "Procurar" at bounding box center [1404, 500] width 123 height 41
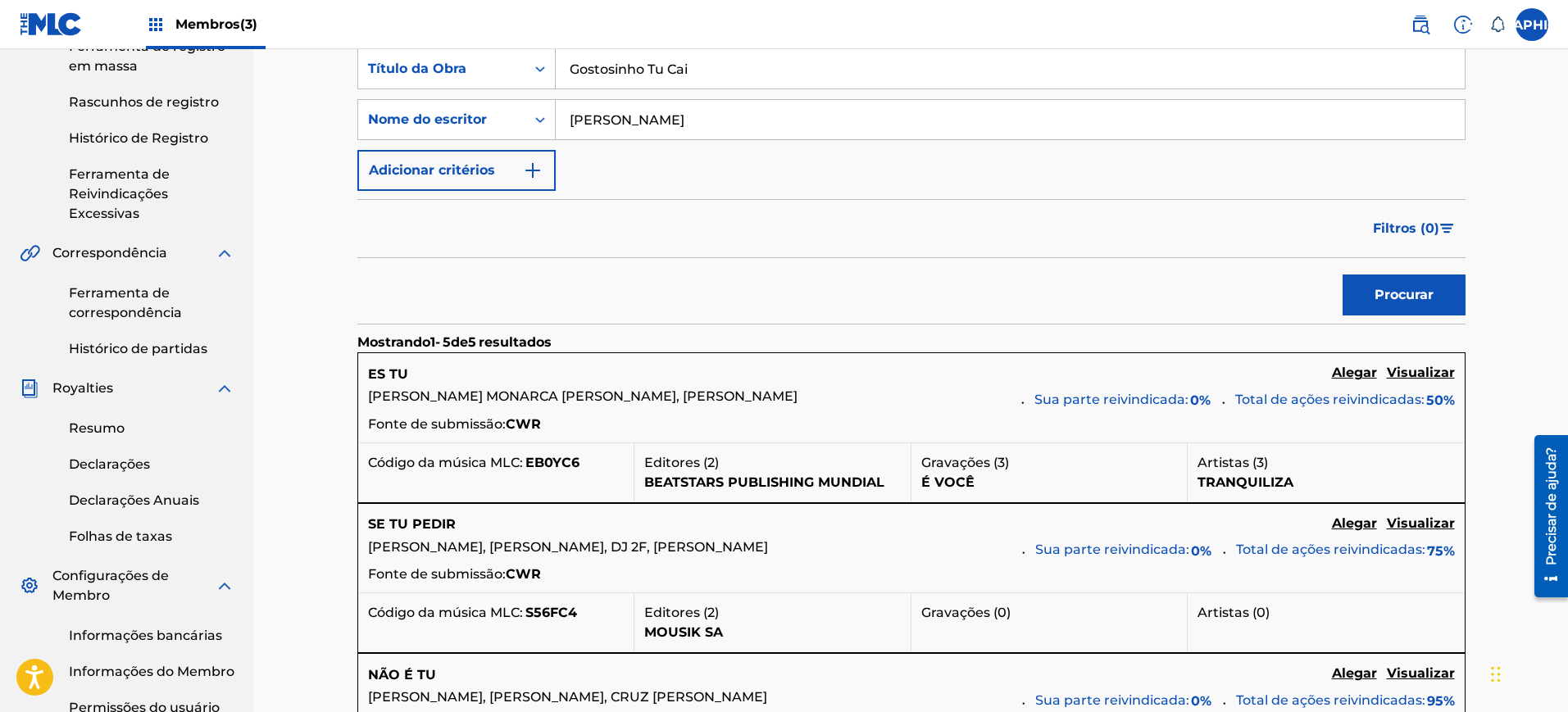
scroll to position [205, 0]
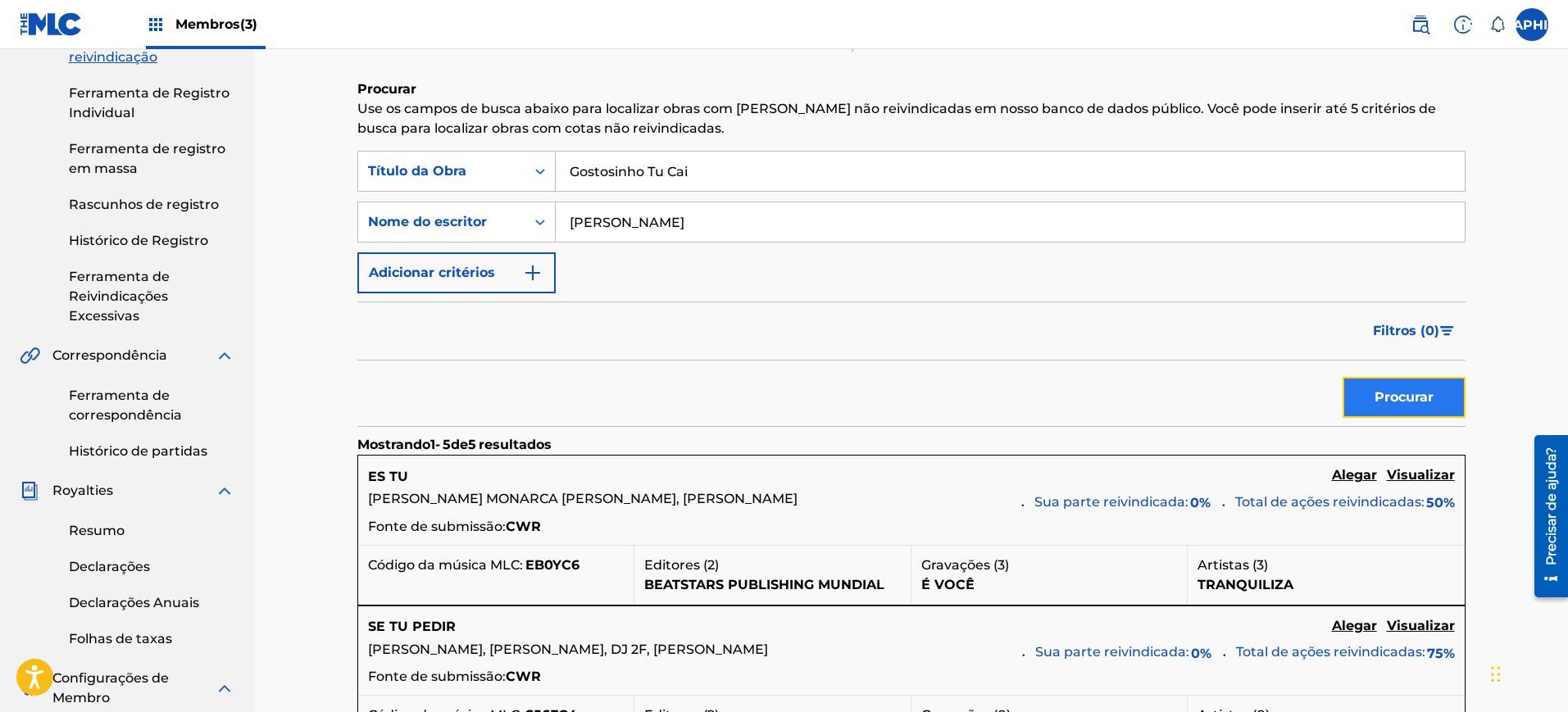
click at [1372, 387] on button "Procurar" at bounding box center [1404, 397] width 123 height 41
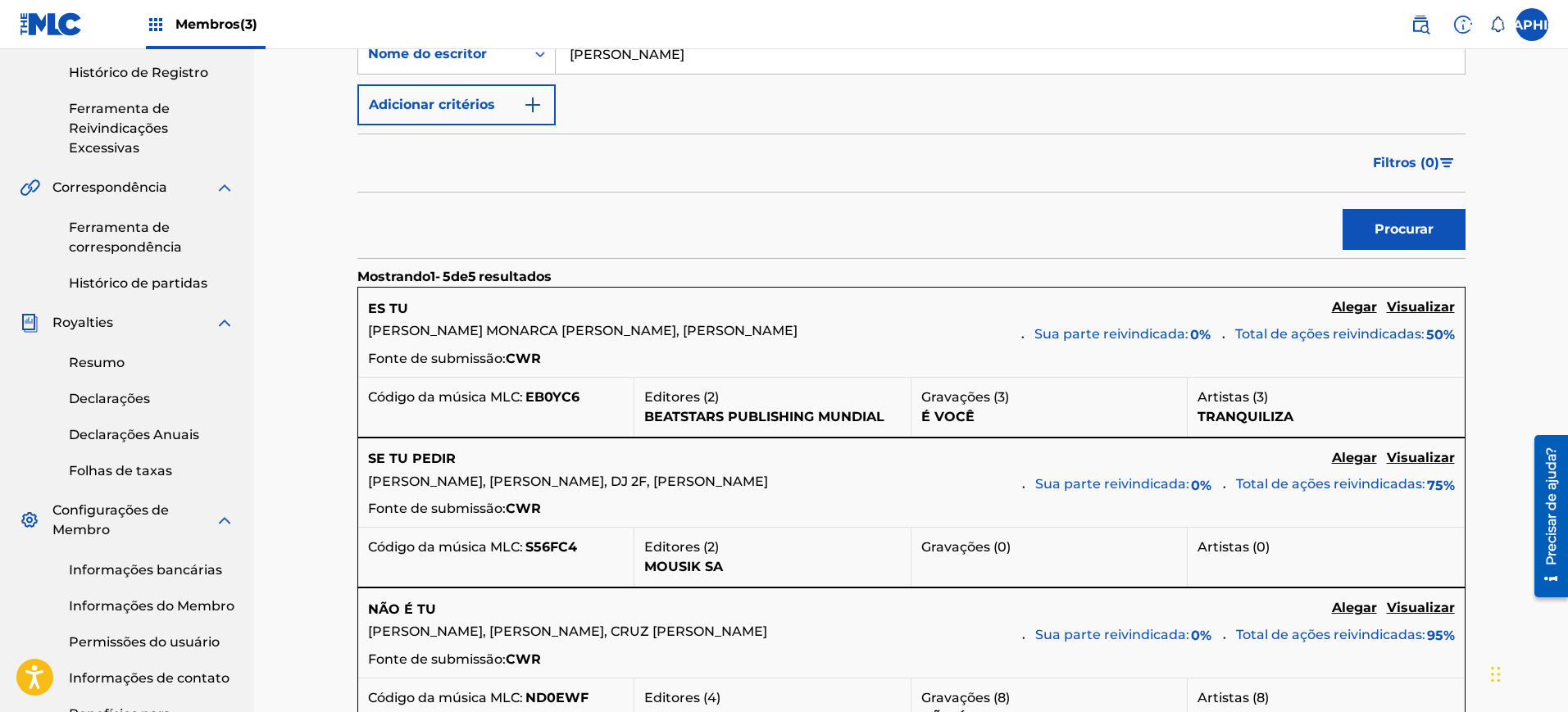
scroll to position [0, 0]
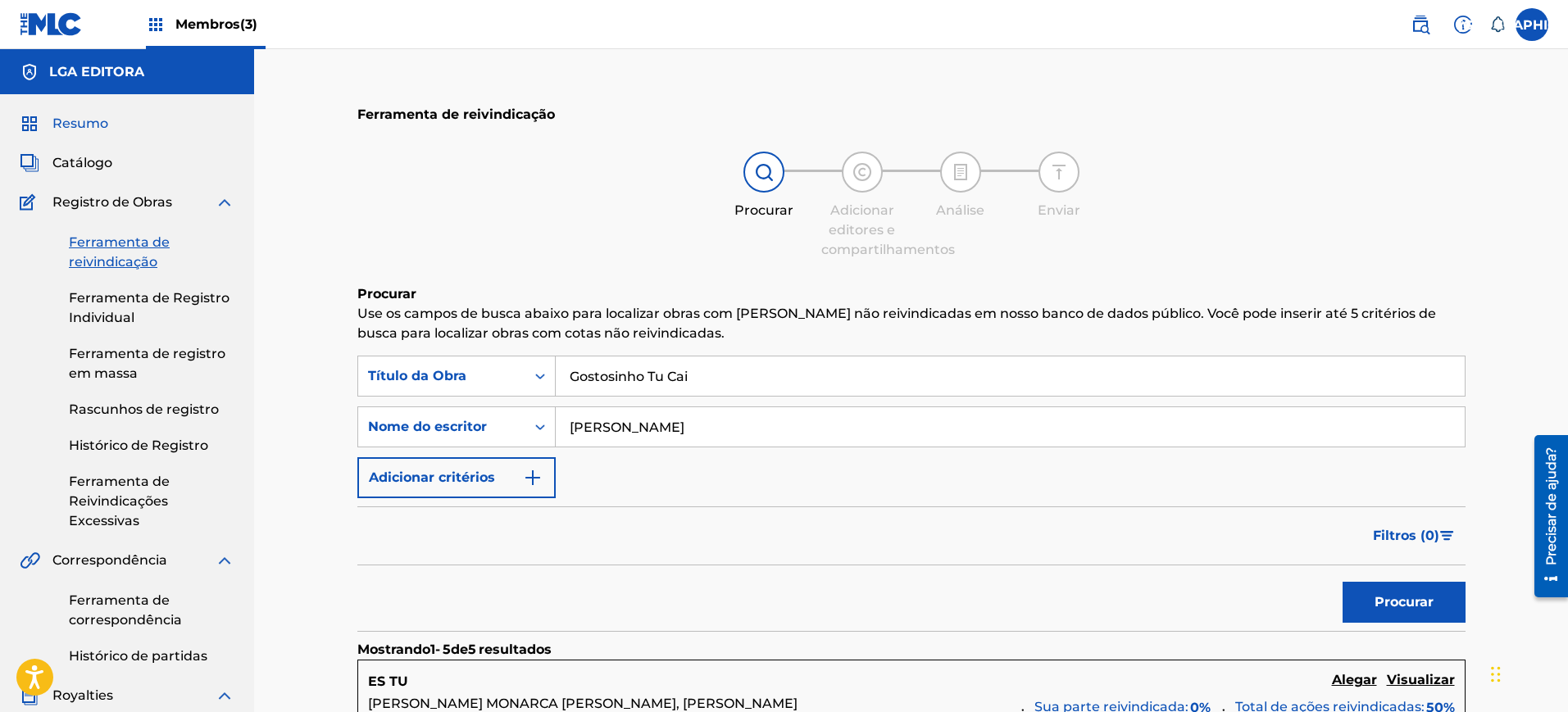
click at [91, 127] on font "Resumo" at bounding box center [80, 123] width 56 height 16
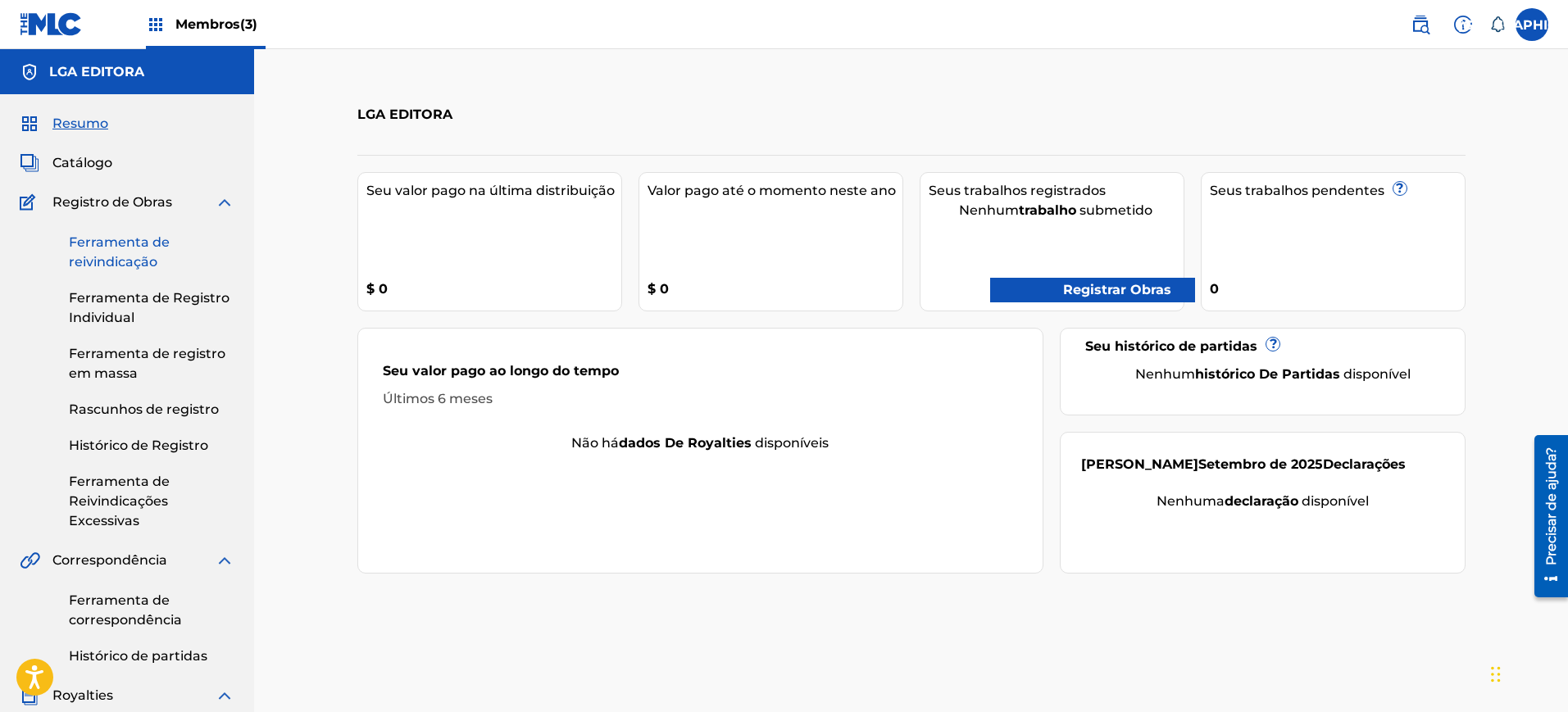
click at [121, 256] on font "Ferramenta de reivindicação" at bounding box center [119, 251] width 101 height 35
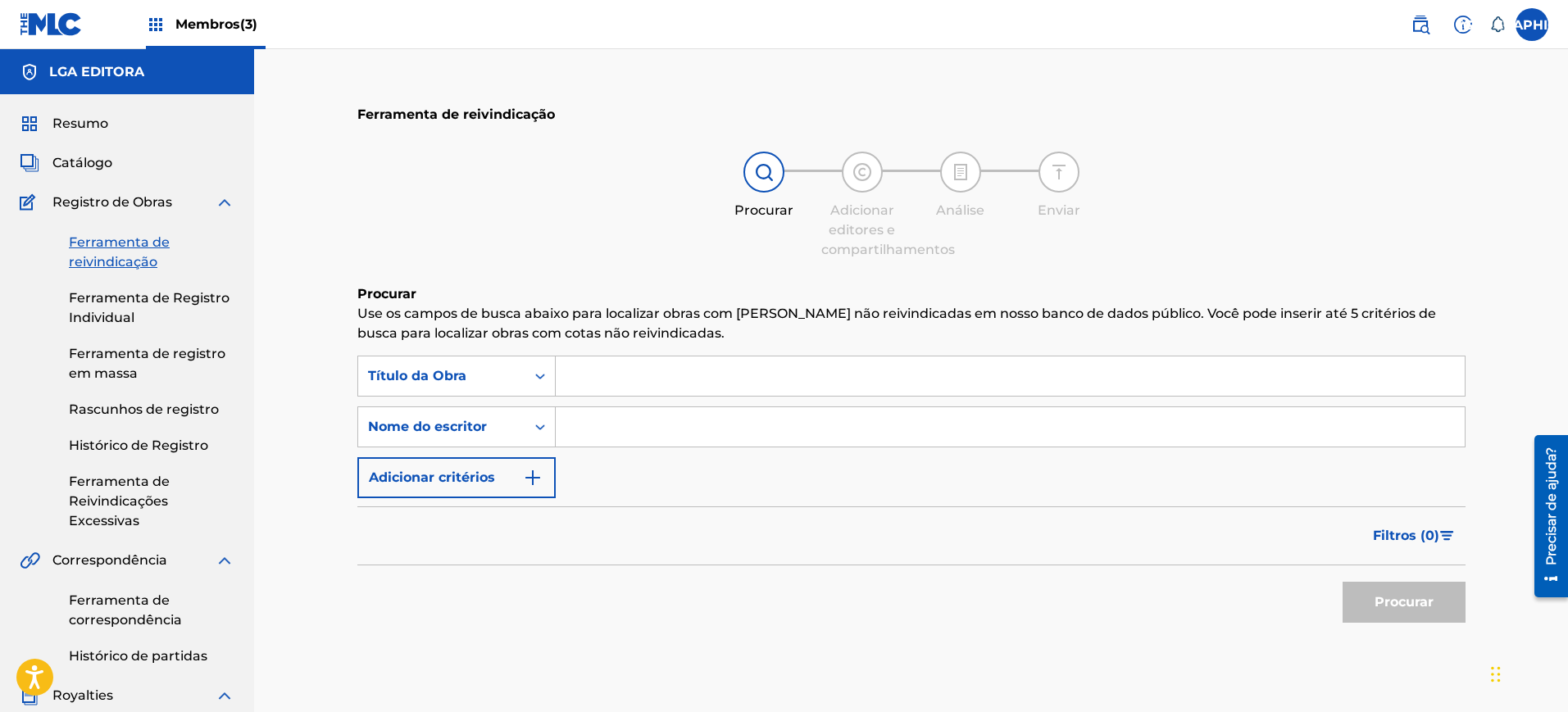
click at [661, 381] on input "Formulário de Pesquisa" at bounding box center [1010, 376] width 909 height 39
click at [661, 423] on input "Formulário de Pesquisa" at bounding box center [1010, 427] width 909 height 39
paste input "[PERSON_NAME]"
type input "[PERSON_NAME]"
click at [1381, 595] on font "Procurar" at bounding box center [1404, 602] width 59 height 16
